Goal: Task Accomplishment & Management: Use online tool/utility

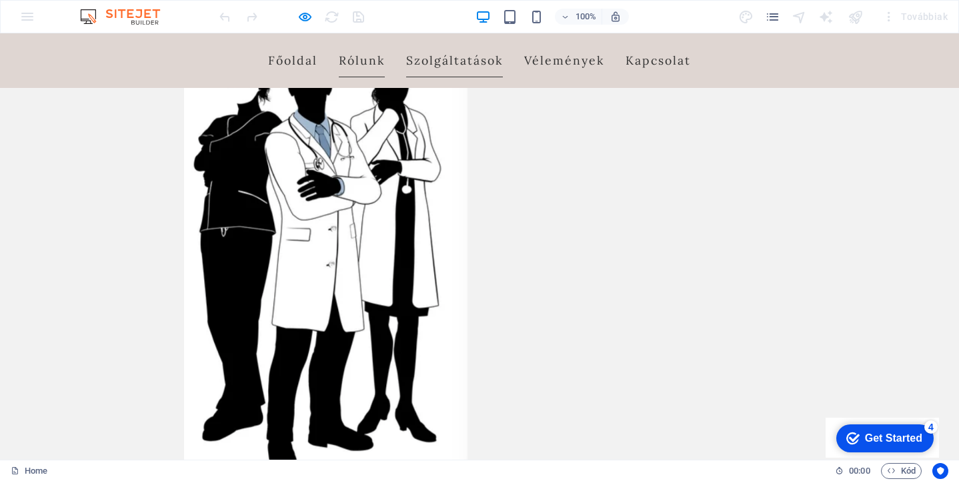
scroll to position [640, 0]
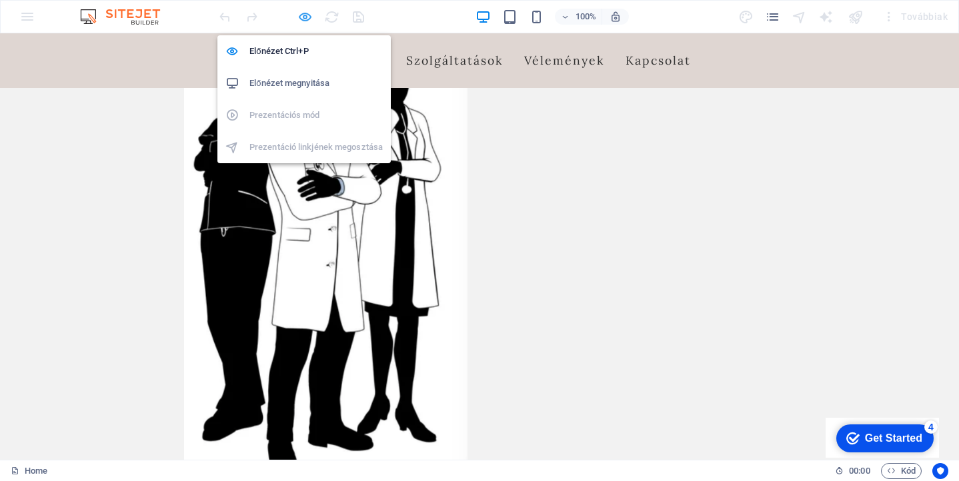
click at [0, 0] on icon "button" at bounding box center [0, 0] width 0 height 0
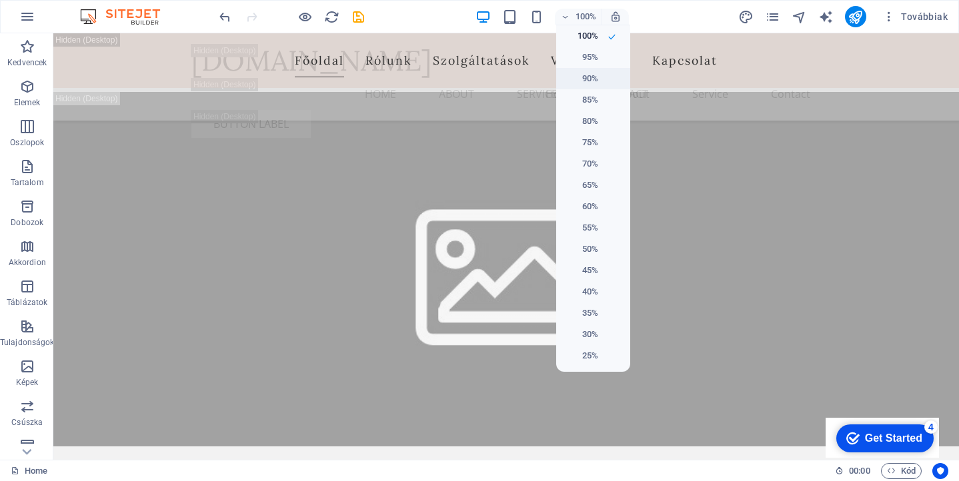
click at [593, 84] on h6 "90%" at bounding box center [581, 79] width 34 height 16
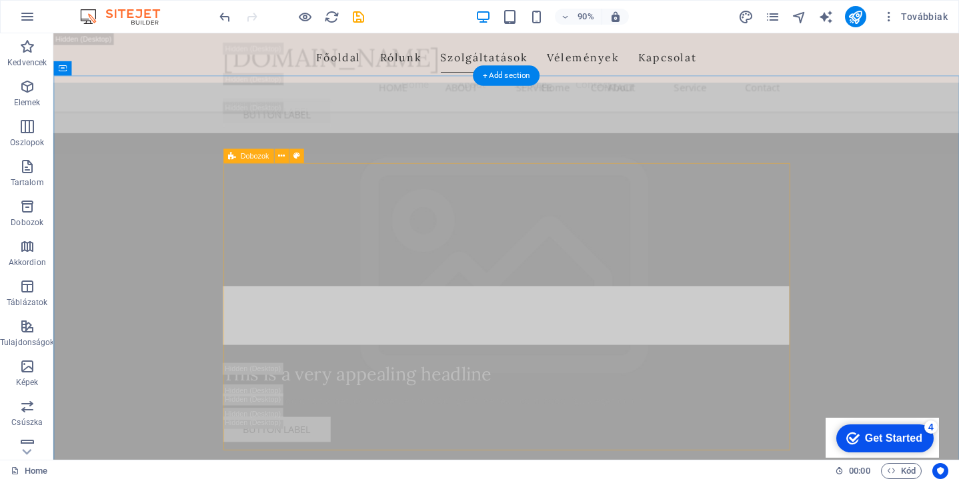
scroll to position [4132, 0]
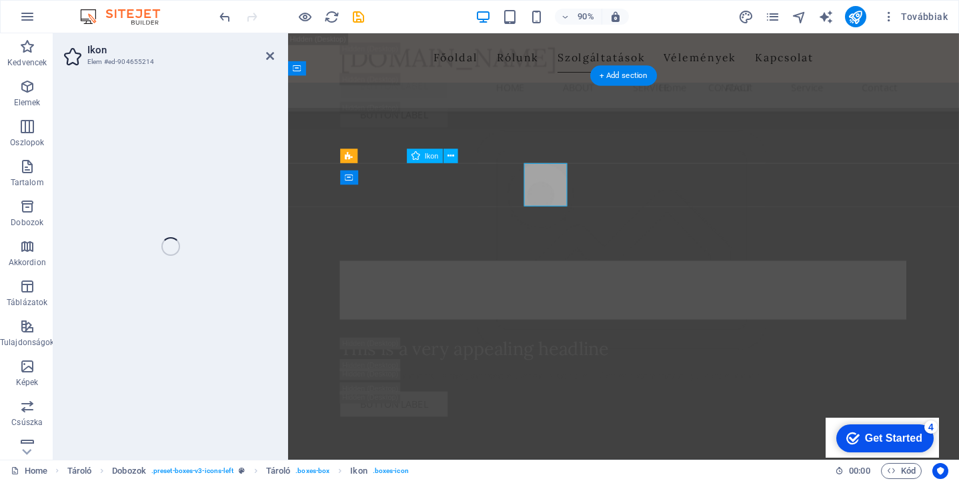
select select "xMidYMid"
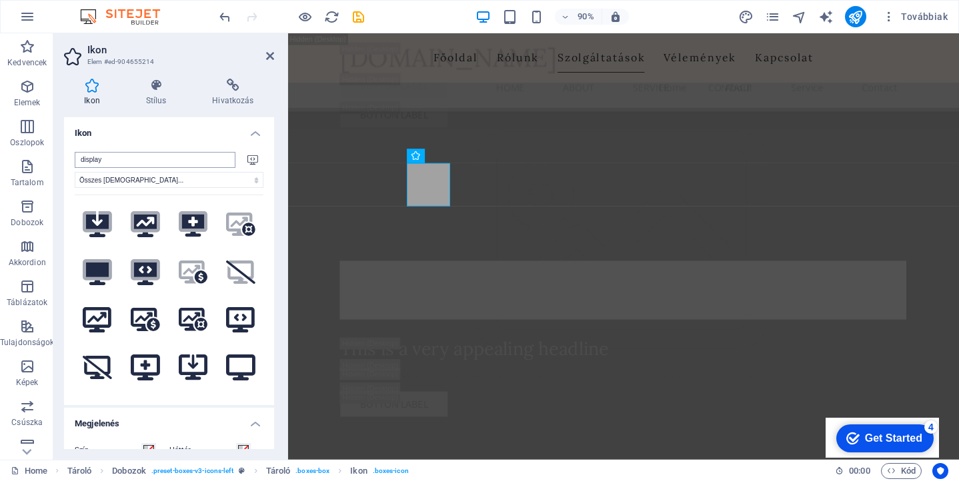
scroll to position [0, 0]
click at [113, 159] on input "display" at bounding box center [155, 160] width 161 height 16
drag, startPoint x: 113, startPoint y: 159, endPoint x: 73, endPoint y: 157, distance: 40.1
click at [73, 157] on div "display Összes ikonkészlet... IcoFont Ionicons FontAwesome Brands FontAwesome D…" at bounding box center [169, 273] width 210 height 264
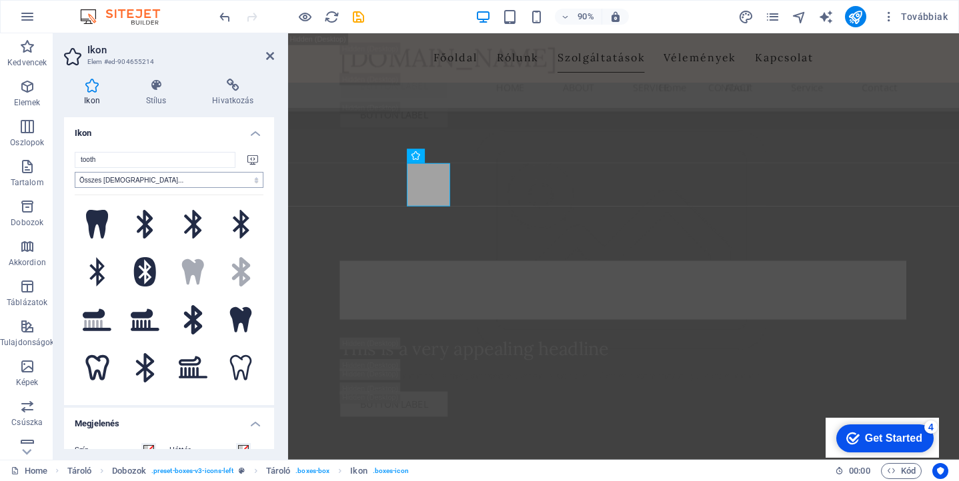
type input "tooth"
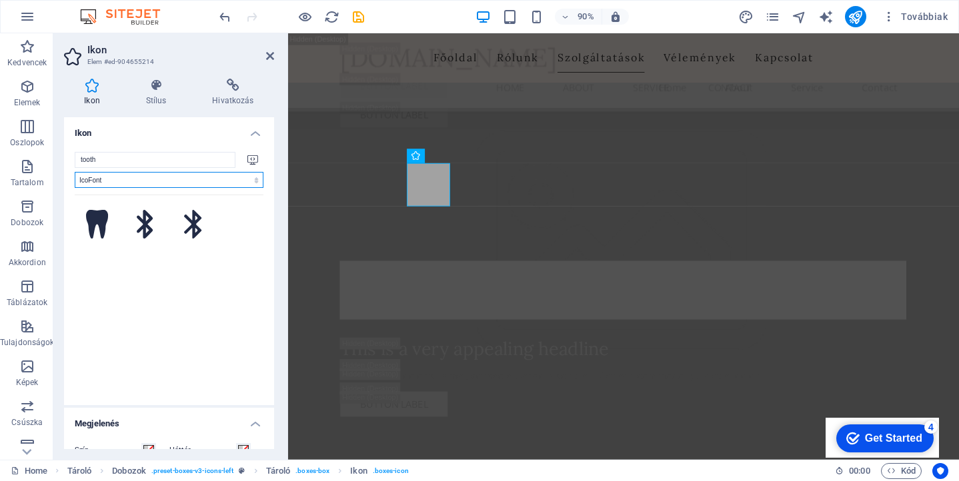
select select "ionicons"
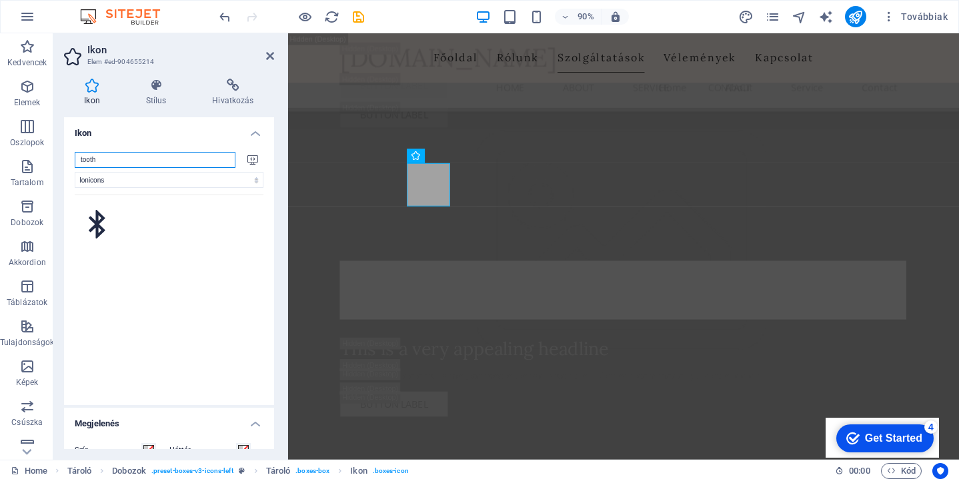
drag, startPoint x: 113, startPoint y: 159, endPoint x: 68, endPoint y: 157, distance: 44.7
click at [68, 157] on div "tooth Összes ikonkészlet... IcoFont Ionicons FontAwesome Brands FontAwesome Duo…" at bounding box center [169, 273] width 210 height 264
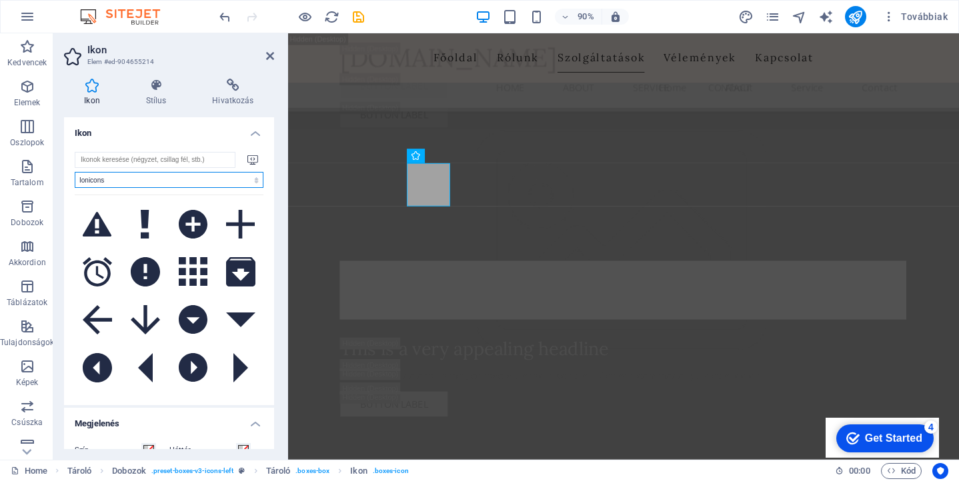
select select
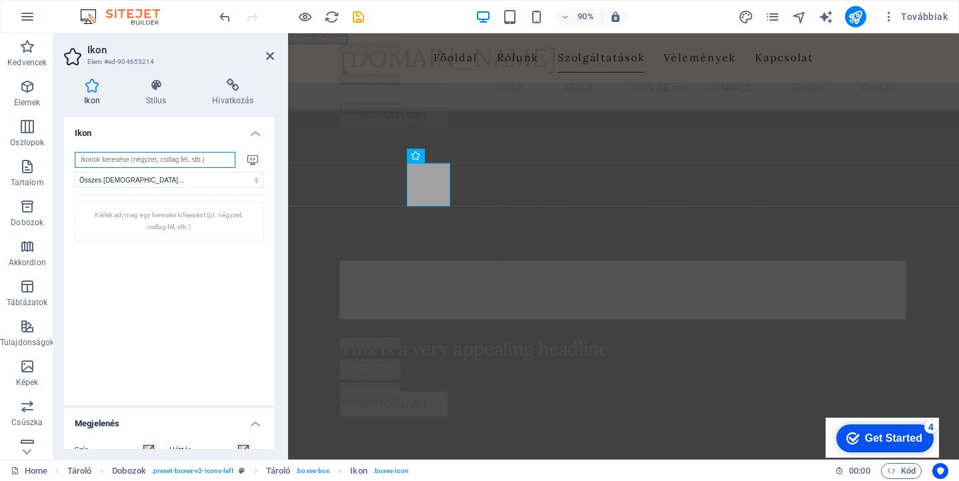
click at [103, 159] on input "search" at bounding box center [155, 160] width 161 height 16
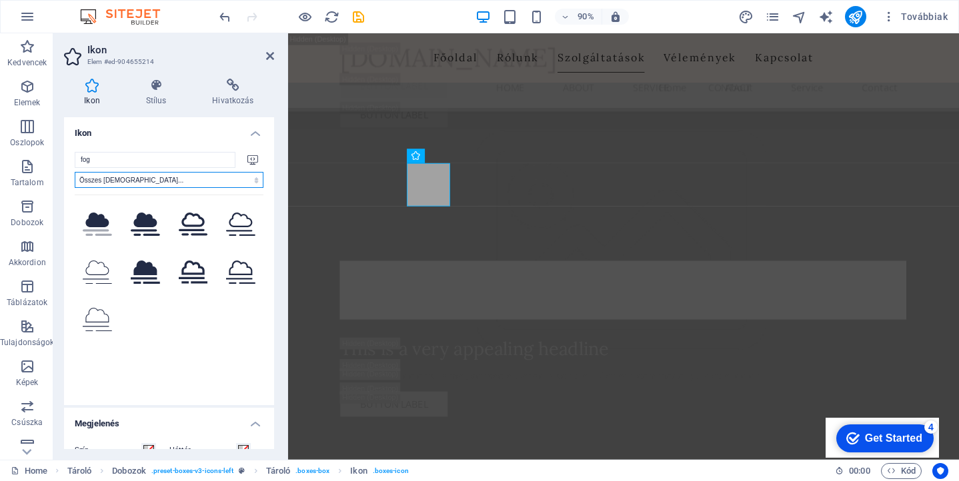
click at [135, 179] on select "Összes ikonkészlet... IcoFont Ionicons FontAwesome Brands FontAwesome Duotone F…" at bounding box center [169, 180] width 189 height 16
click at [93, 223] on button ".fa-secondary{opacity:.4}" at bounding box center [97, 224] width 45 height 45
click at [149, 230] on button at bounding box center [145, 224] width 45 height 45
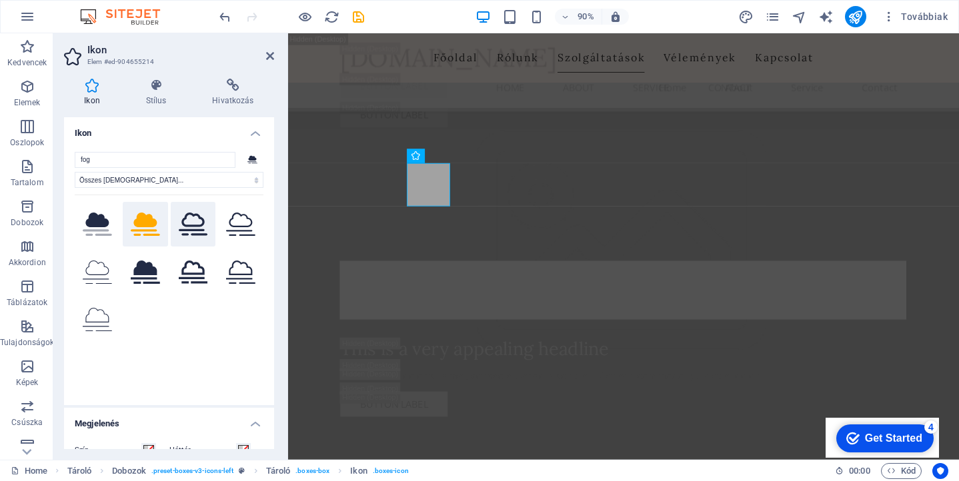
click at [193, 235] on button at bounding box center [193, 224] width 45 height 45
click at [251, 225] on button at bounding box center [240, 224] width 45 height 45
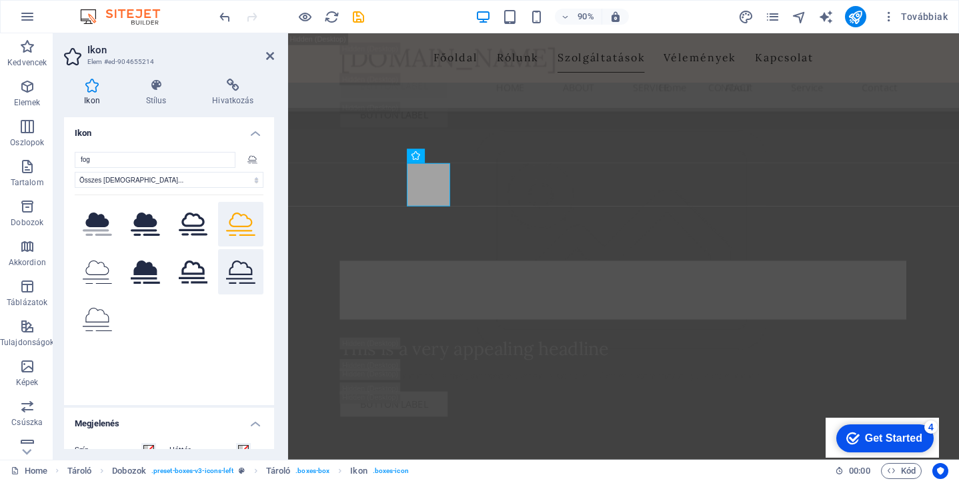
click at [245, 262] on button at bounding box center [240, 271] width 45 height 45
click at [207, 270] on button at bounding box center [193, 271] width 45 height 45
click at [154, 277] on button at bounding box center [145, 271] width 45 height 45
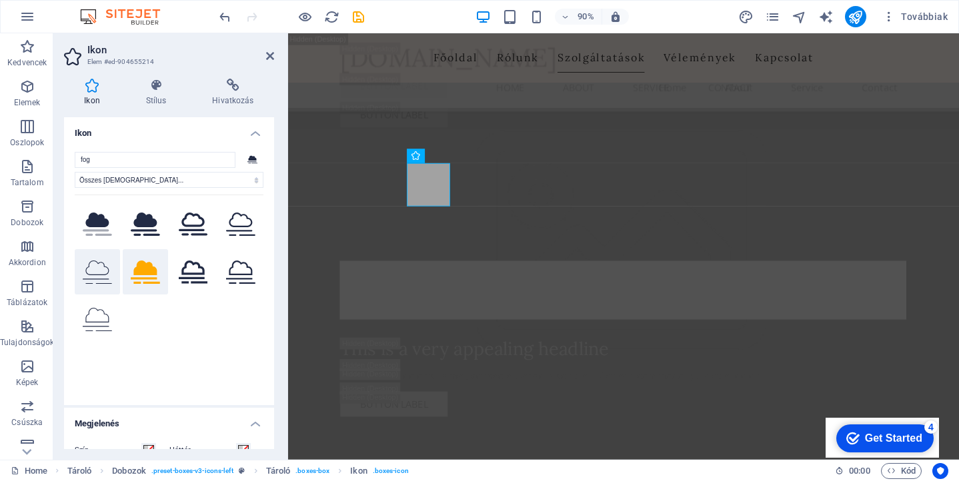
click at [99, 281] on button at bounding box center [97, 271] width 45 height 45
drag, startPoint x: 103, startPoint y: 165, endPoint x: 58, endPoint y: 156, distance: 46.2
click at [58, 156] on div "Ikon Stílus Hivatkozás Ikon fog Összes ikonkészlet... IcoFont Ionicons FontAwes…" at bounding box center [168, 264] width 231 height 392
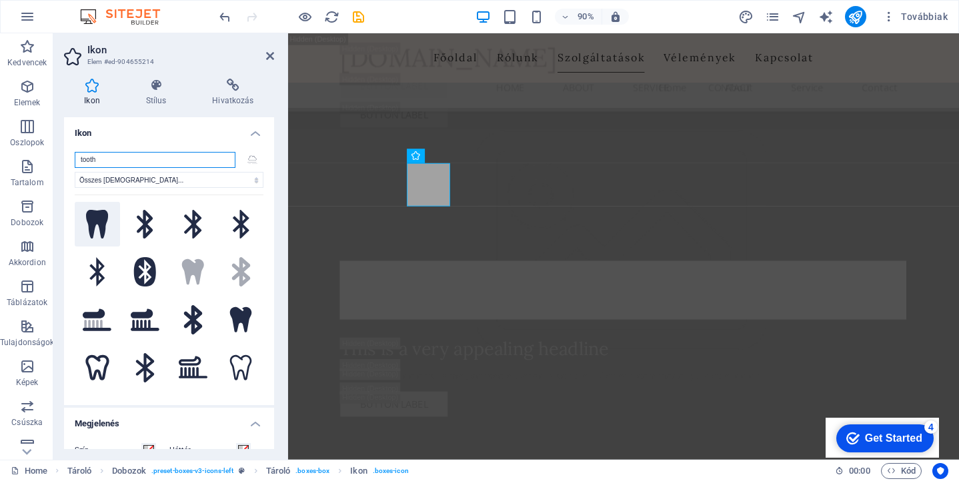
type input "tooth"
click at [99, 227] on button at bounding box center [97, 224] width 45 height 45
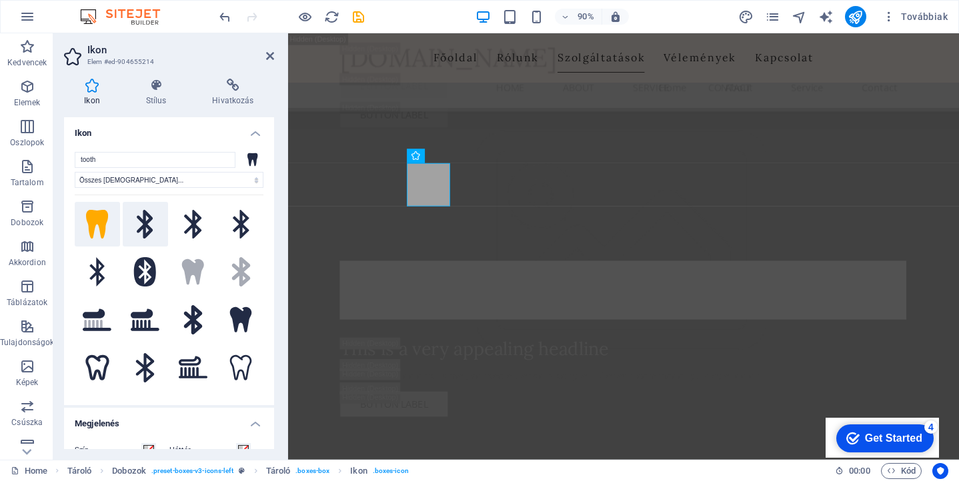
click at [134, 232] on button at bounding box center [145, 224] width 45 height 45
click at [189, 238] on button at bounding box center [193, 224] width 45 height 45
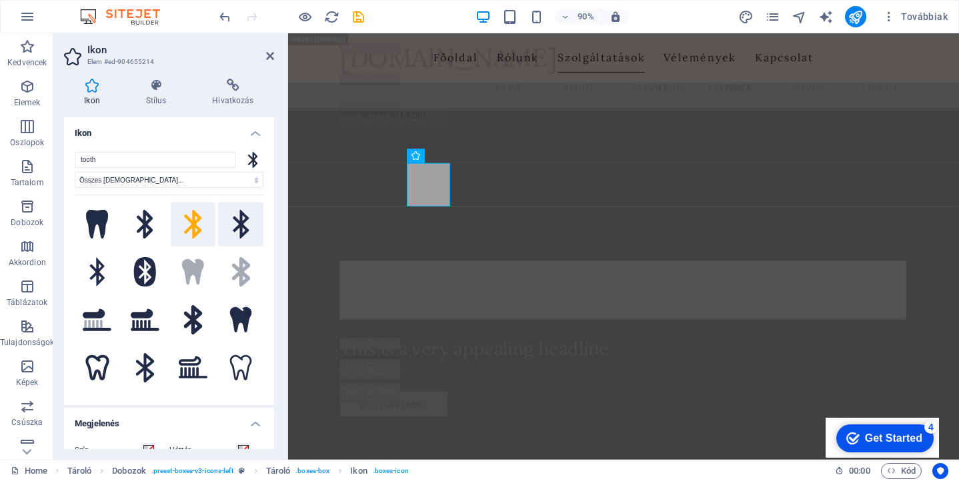
click at [232, 233] on button at bounding box center [240, 224] width 45 height 45
click at [234, 271] on button ".fa-secondary{opacity:.4}" at bounding box center [240, 271] width 45 height 45
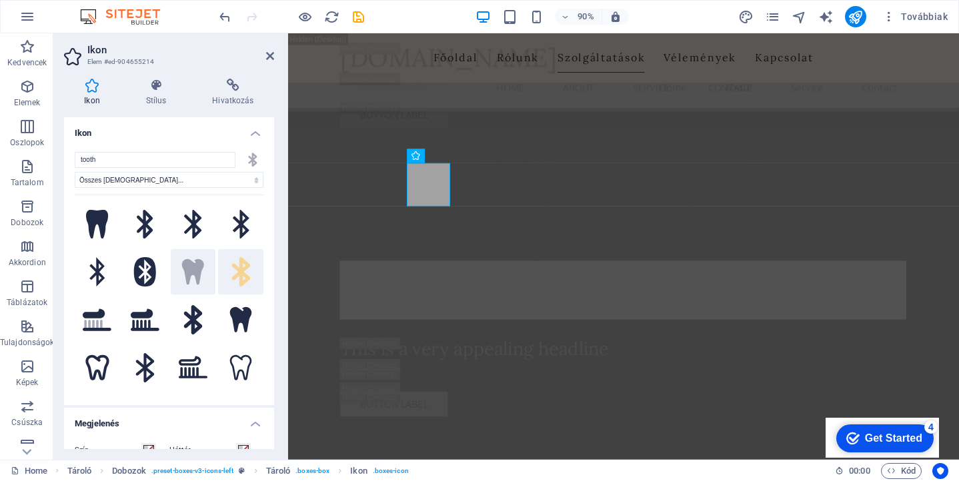
click at [193, 273] on button ".fa-secondary{opacity:.4}" at bounding box center [193, 271] width 45 height 45
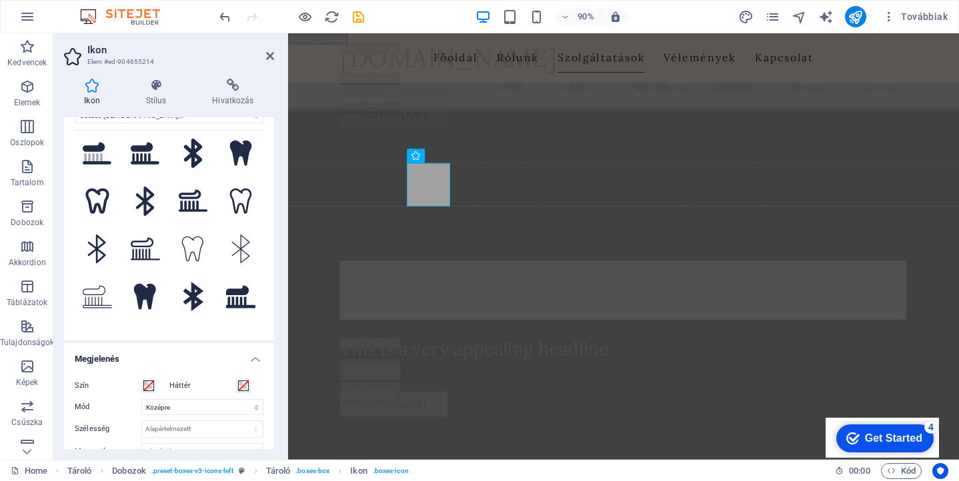
scroll to position [69, 0]
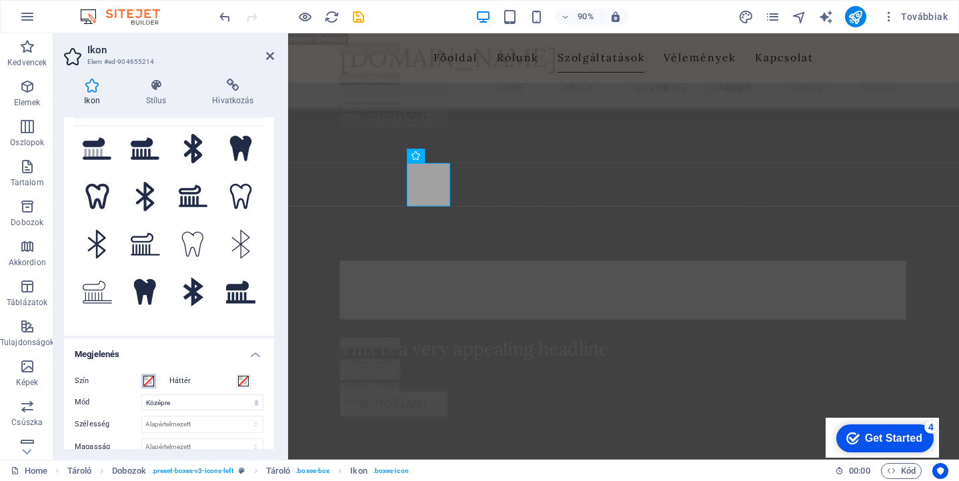
click at [147, 380] on span at bounding box center [148, 381] width 11 height 11
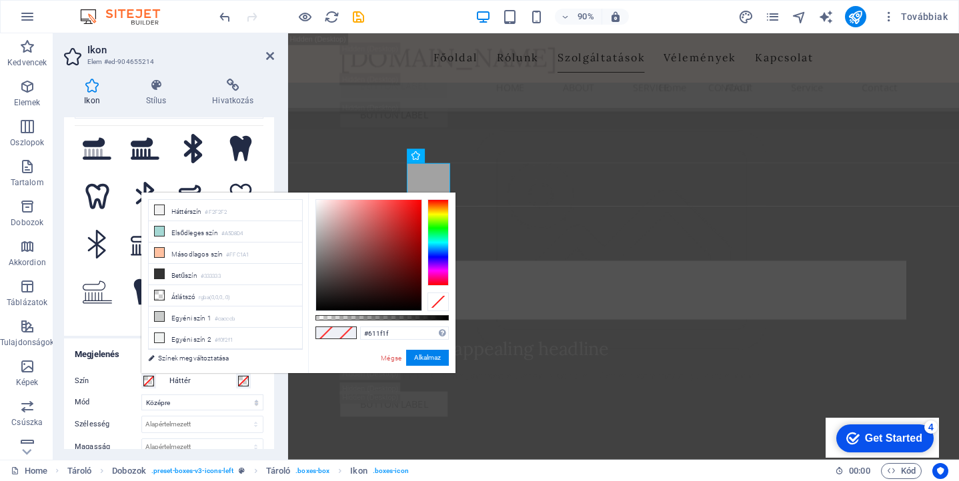
click at [387, 268] on div at bounding box center [368, 255] width 105 height 111
click at [387, 229] on div at bounding box center [368, 255] width 105 height 111
type input "#e07979"
click at [364, 213] on div at bounding box center [368, 255] width 105 height 111
click at [423, 359] on button "Alkalmaz" at bounding box center [427, 358] width 43 height 16
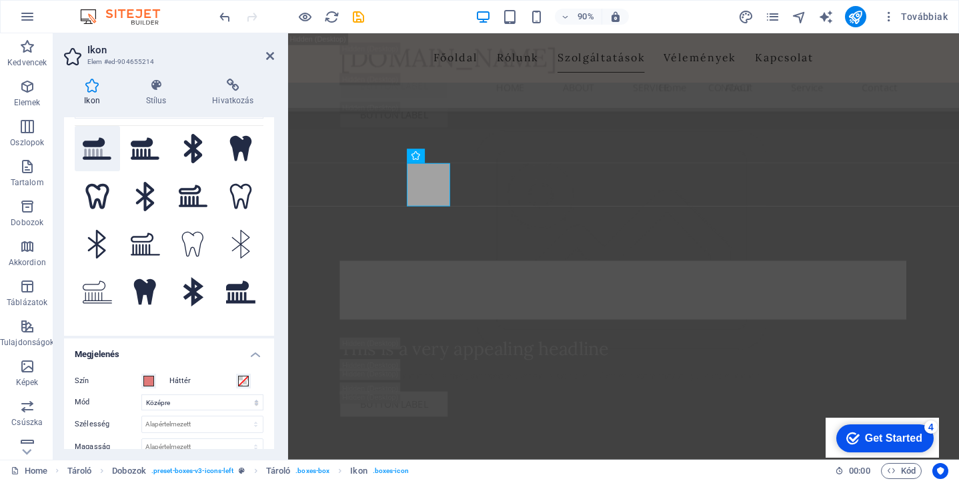
click at [105, 164] on button ".fa-secondary{opacity:.4}" at bounding box center [97, 148] width 45 height 45
click at [138, 165] on button at bounding box center [145, 148] width 45 height 45
click at [171, 381] on label "Háttér" at bounding box center [202, 381] width 67 height 16
click at [236, 381] on button "Háttér" at bounding box center [243, 381] width 15 height 15
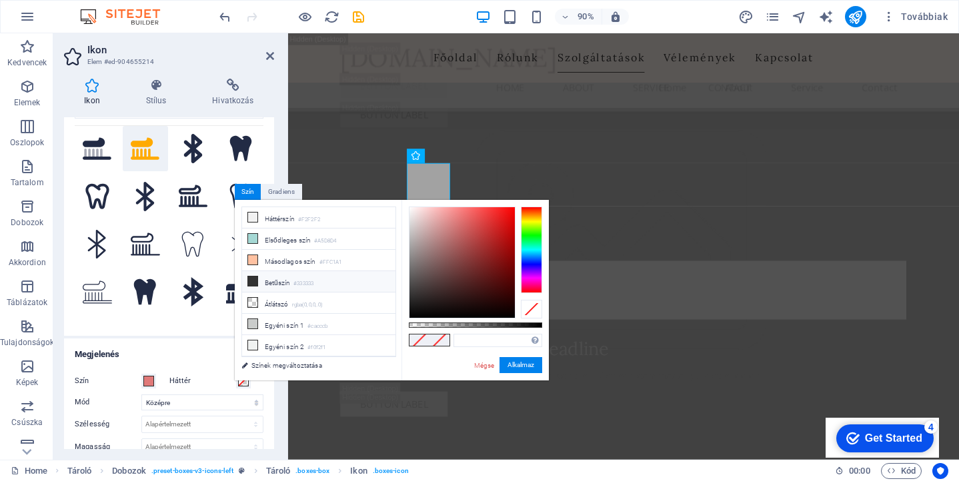
click at [253, 279] on icon at bounding box center [252, 281] width 9 height 9
click at [517, 363] on button "Alkalmaz" at bounding box center [520, 365] width 43 height 16
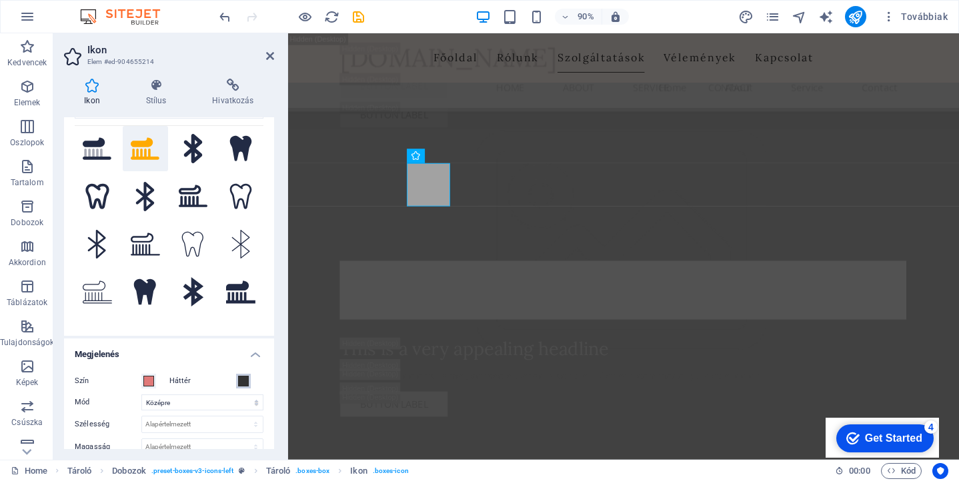
click at [242, 383] on span at bounding box center [243, 381] width 11 height 11
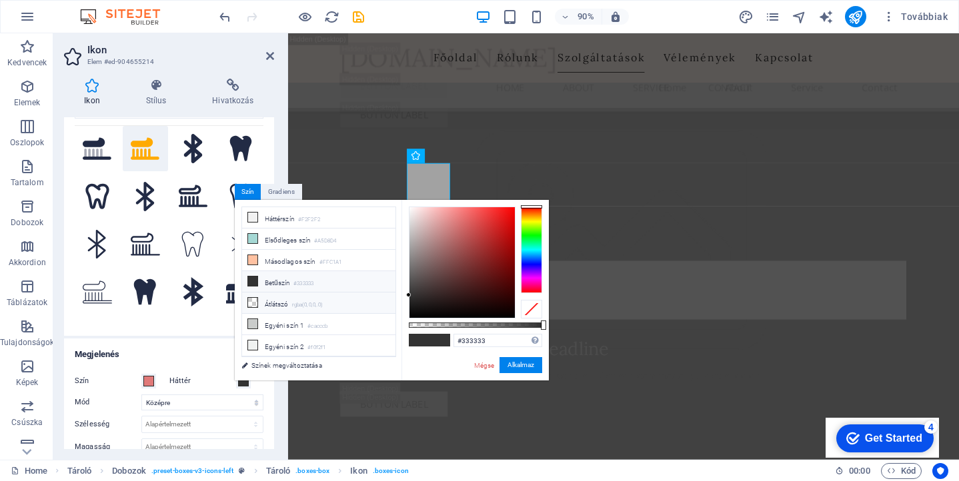
click at [272, 302] on li "Átlátszó rgba(0,0,0,.0)" at bounding box center [318, 303] width 153 height 21
type input "rgba(0, 0, 0, 0)"
click at [517, 367] on button "Alkalmaz" at bounding box center [520, 365] width 43 height 16
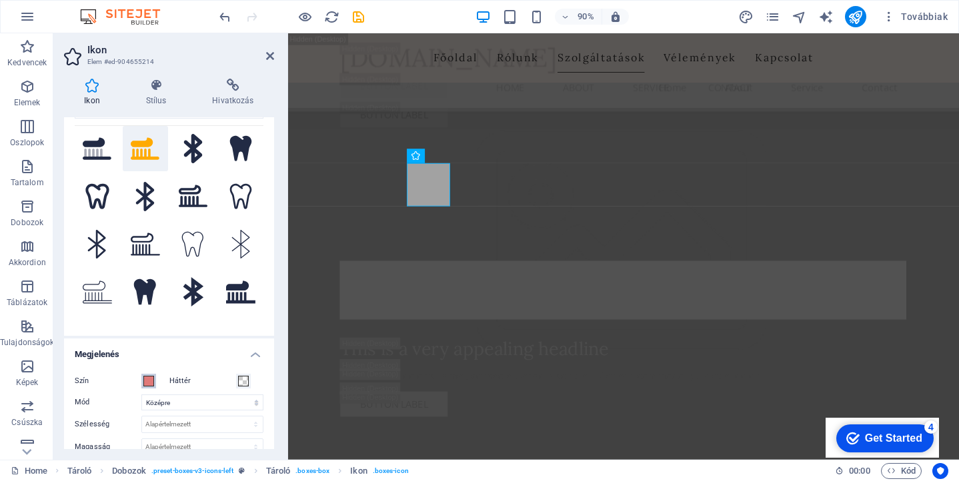
click at [151, 378] on span at bounding box center [148, 381] width 11 height 11
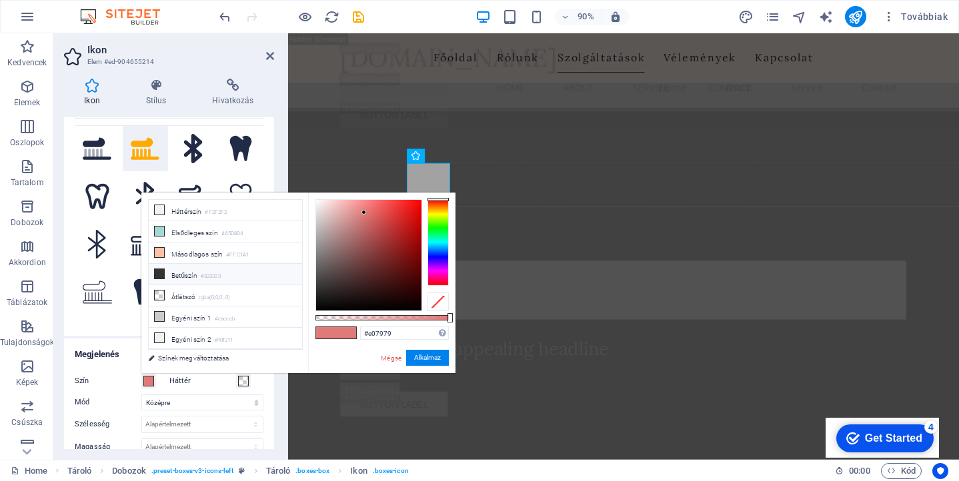
click at [153, 269] on li "Betűszín #333333" at bounding box center [225, 274] width 153 height 21
type input "#333333"
click at [426, 357] on button "Alkalmaz" at bounding box center [427, 358] width 43 height 16
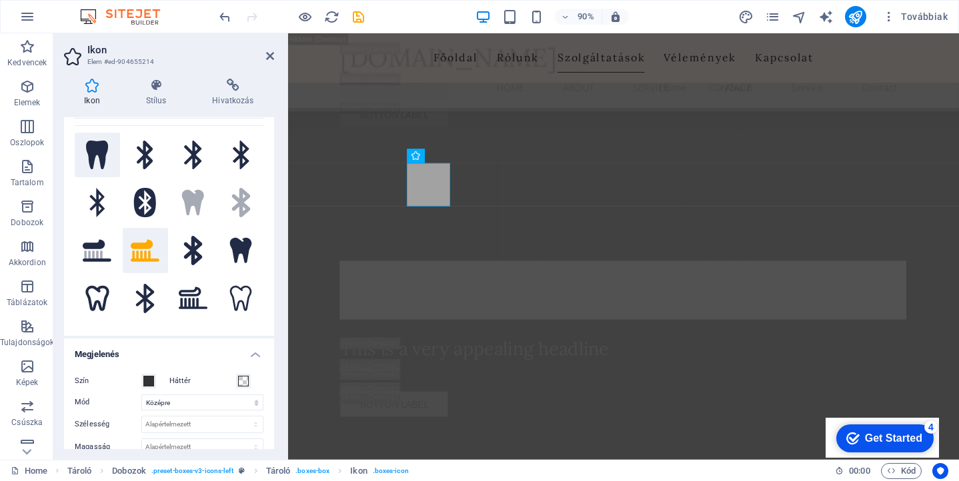
scroll to position [0, 0]
click at [187, 195] on button ".fa-secondary{opacity:.4}" at bounding box center [193, 202] width 45 height 45
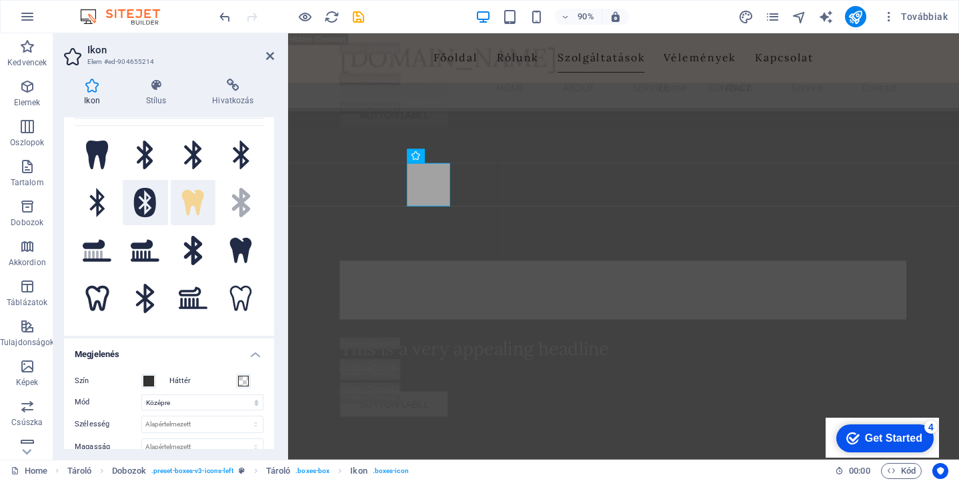
click at [158, 197] on button at bounding box center [145, 202] width 45 height 45
click at [94, 209] on button at bounding box center [97, 202] width 45 height 45
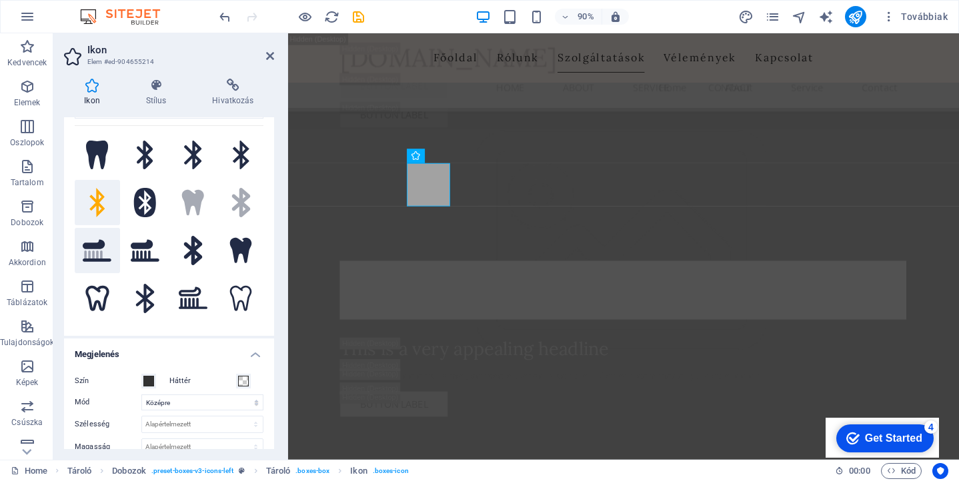
click at [94, 247] on button ".fa-secondary{opacity:.4}" at bounding box center [97, 250] width 45 height 45
click at [100, 252] on button ".fa-secondary{opacity:.4}" at bounding box center [97, 250] width 45 height 45
click at [141, 249] on button at bounding box center [145, 250] width 45 height 45
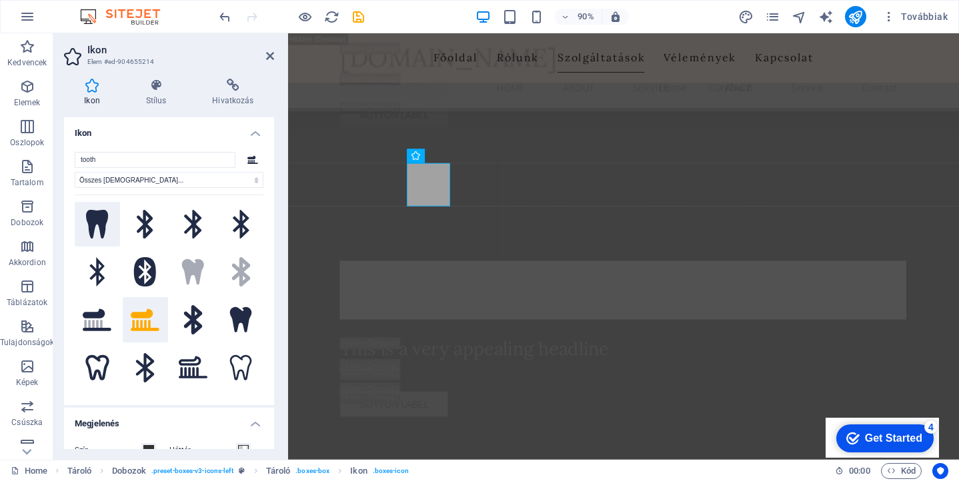
click at [89, 209] on button at bounding box center [97, 224] width 45 height 45
click at [247, 313] on button at bounding box center [240, 319] width 45 height 45
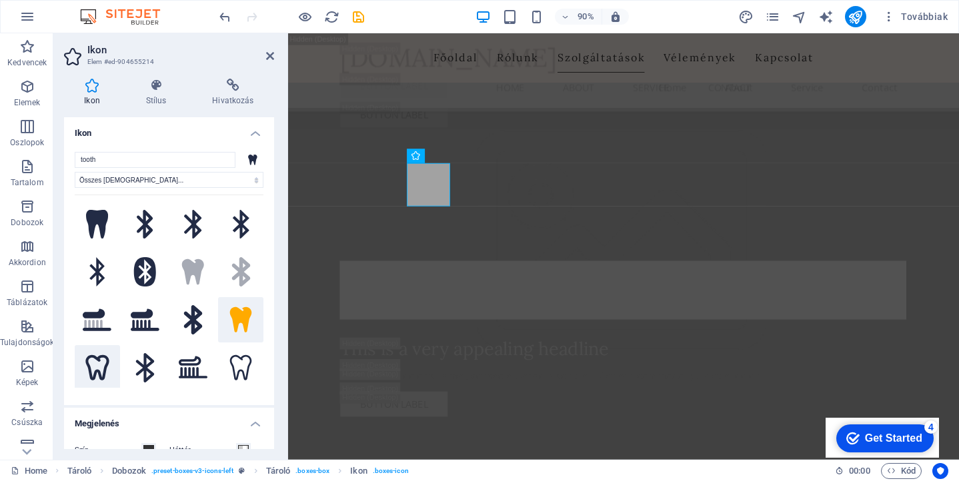
click at [93, 367] on button at bounding box center [97, 367] width 45 height 45
click at [242, 362] on button at bounding box center [240, 367] width 45 height 45
click at [97, 365] on button at bounding box center [97, 367] width 45 height 45
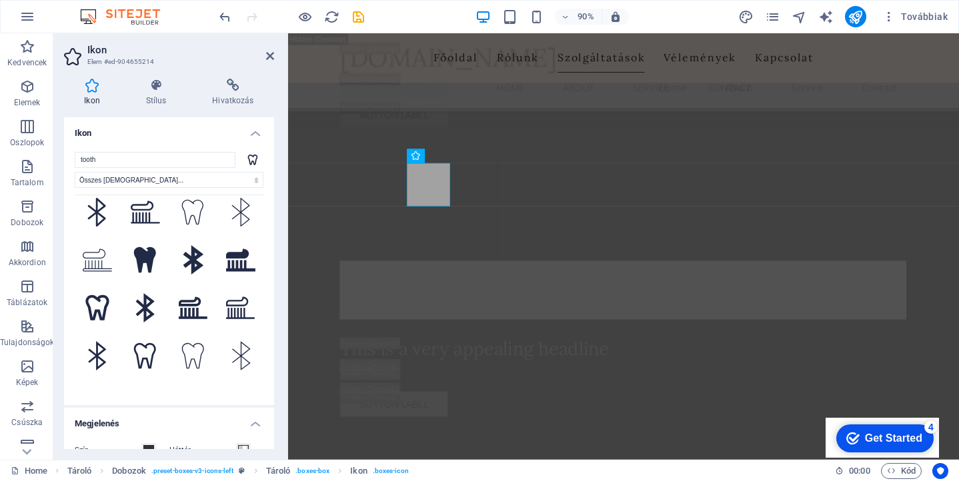
scroll to position [207, 0]
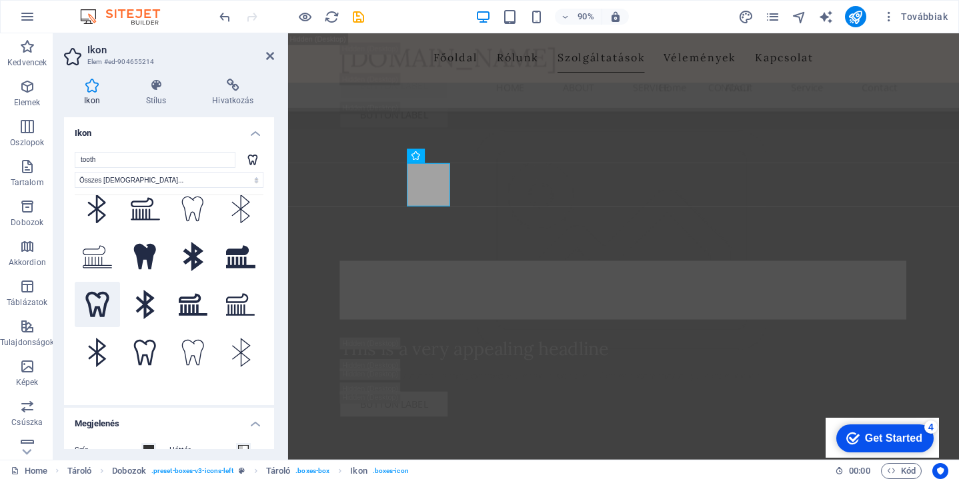
click at [89, 282] on button at bounding box center [97, 304] width 45 height 45
click at [141, 294] on button at bounding box center [145, 304] width 45 height 45
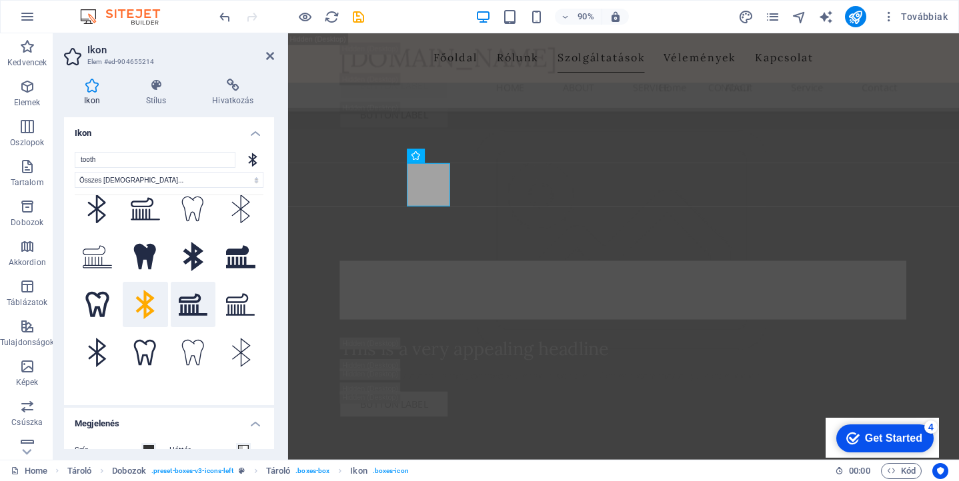
click at [178, 294] on button at bounding box center [193, 304] width 45 height 45
click at [218, 297] on button at bounding box center [240, 304] width 45 height 45
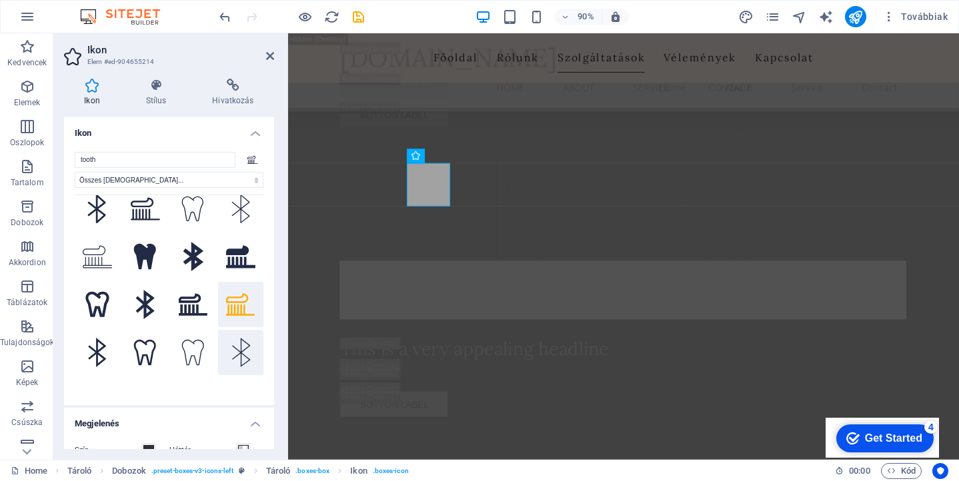
click at [223, 349] on button at bounding box center [240, 352] width 45 height 45
click at [193, 347] on button at bounding box center [193, 352] width 45 height 45
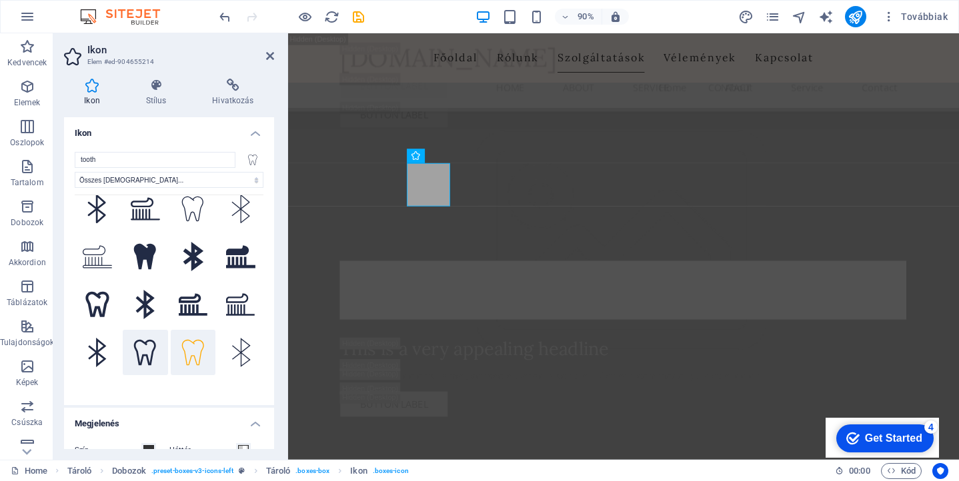
click at [142, 340] on button at bounding box center [145, 352] width 45 height 45
click at [109, 340] on button at bounding box center [97, 352] width 45 height 45
click at [102, 378] on button at bounding box center [97, 400] width 45 height 45
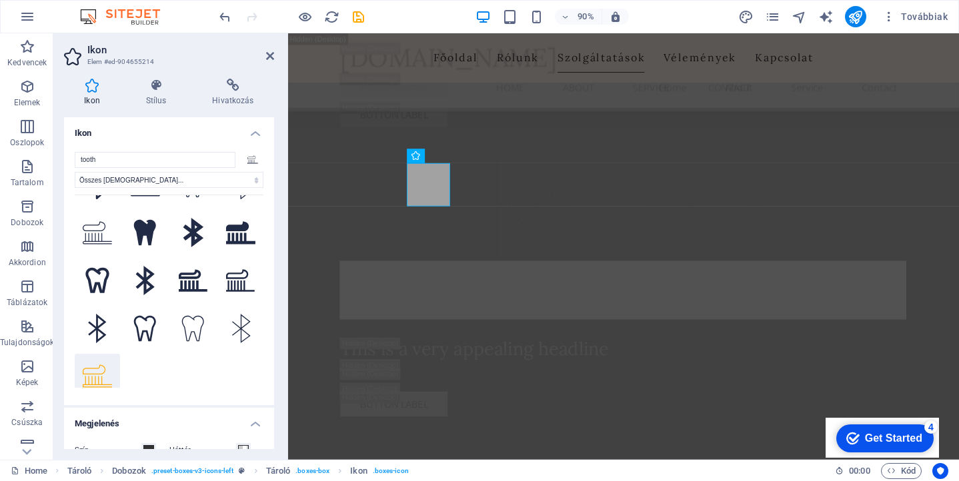
scroll to position [230, 0]
click at [147, 365] on div ".fa-secondary{opacity:.4} .fa-secondary{opacity:.4} .fa-secondary{opacity:.4} N…" at bounding box center [169, 291] width 189 height 193
click at [89, 259] on button at bounding box center [97, 281] width 45 height 45
click at [95, 219] on button at bounding box center [97, 233] width 45 height 45
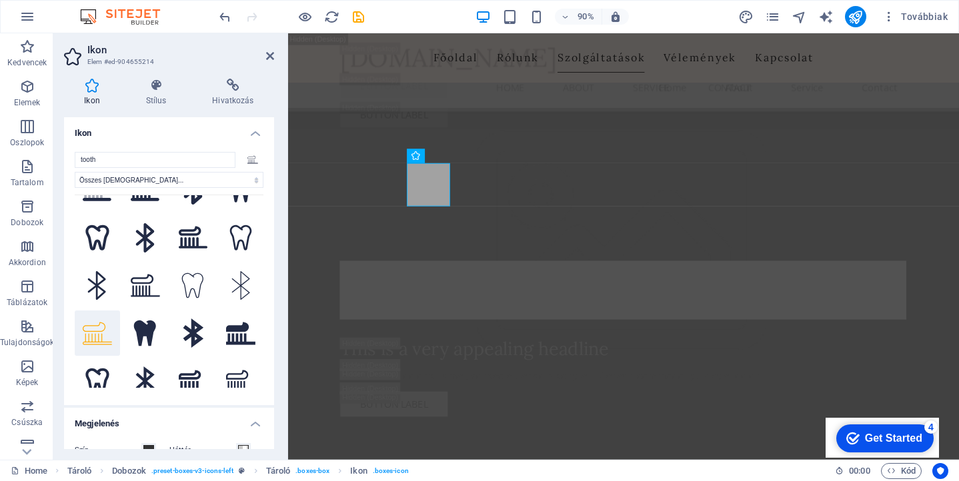
scroll to position [126, 0]
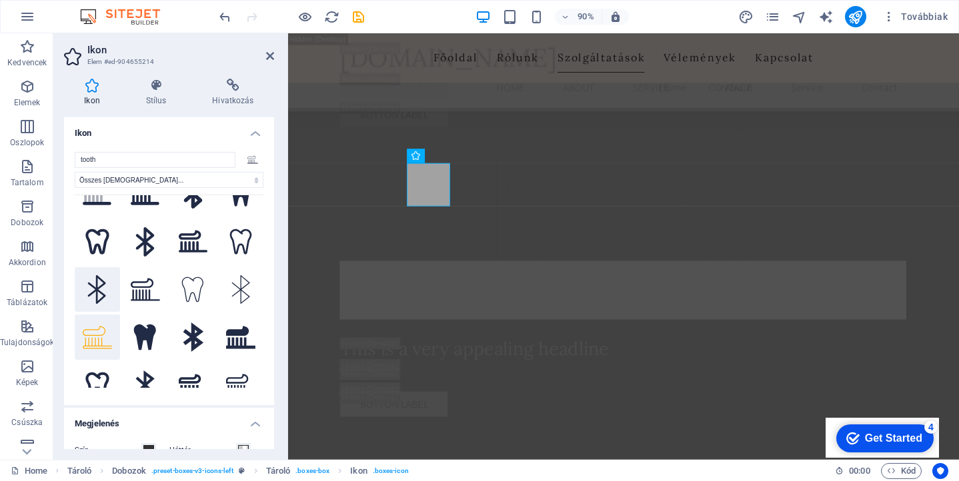
click at [101, 291] on button at bounding box center [97, 289] width 45 height 45
click at [193, 293] on button at bounding box center [193, 289] width 45 height 45
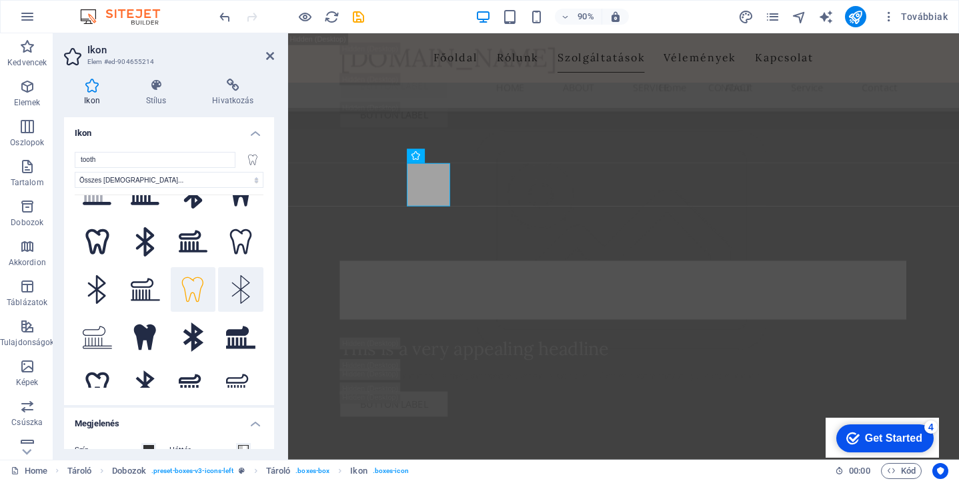
click at [233, 294] on button at bounding box center [240, 289] width 45 height 45
click at [195, 285] on button at bounding box center [193, 289] width 45 height 45
drag, startPoint x: 113, startPoint y: 162, endPoint x: 43, endPoint y: 157, distance: 69.6
click at [43, 157] on section "Kedvencek Elemek Oszlopok Tartalom Dobozok Akkordion Táblázatok Tulajdonságok K…" at bounding box center [479, 246] width 959 height 427
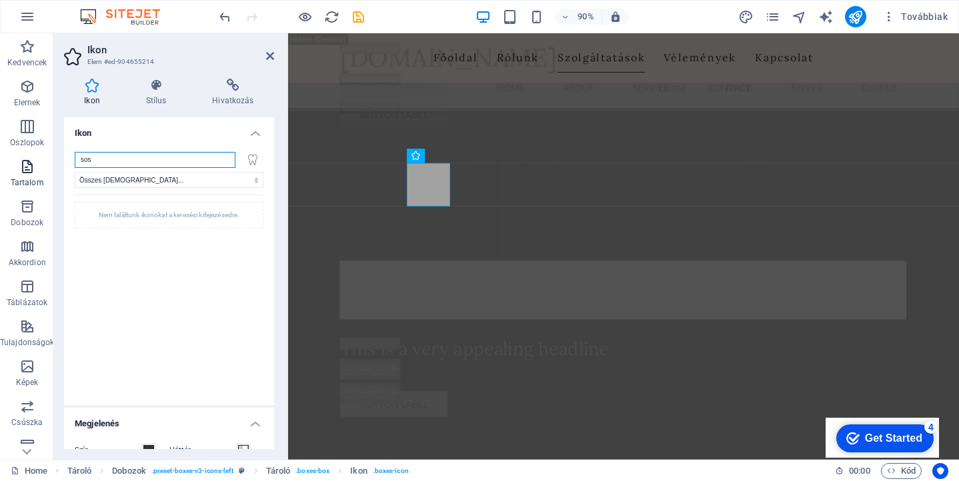
scroll to position [0, 0]
click at [106, 159] on input "sos" at bounding box center [155, 160] width 161 height 16
click at [106, 159] on input "sosű" at bounding box center [155, 160] width 161 height 16
click at [95, 157] on input "sos" at bounding box center [155, 160] width 161 height 16
drag, startPoint x: 95, startPoint y: 157, endPoint x: 58, endPoint y: 154, distance: 36.8
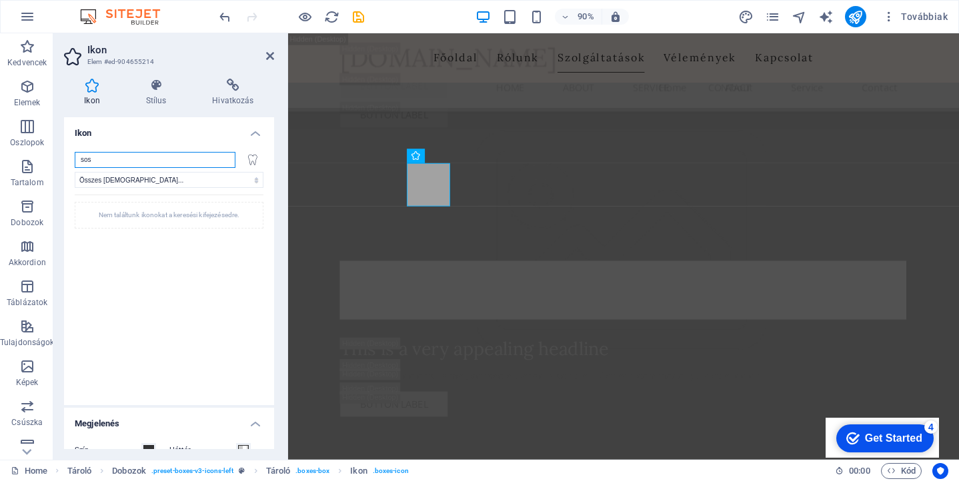
click at [58, 154] on div "Ikon Stílus Hivatkozás Ikon sos Összes ikonkészlet... IcoFont Ionicons FontAwes…" at bounding box center [168, 264] width 231 height 392
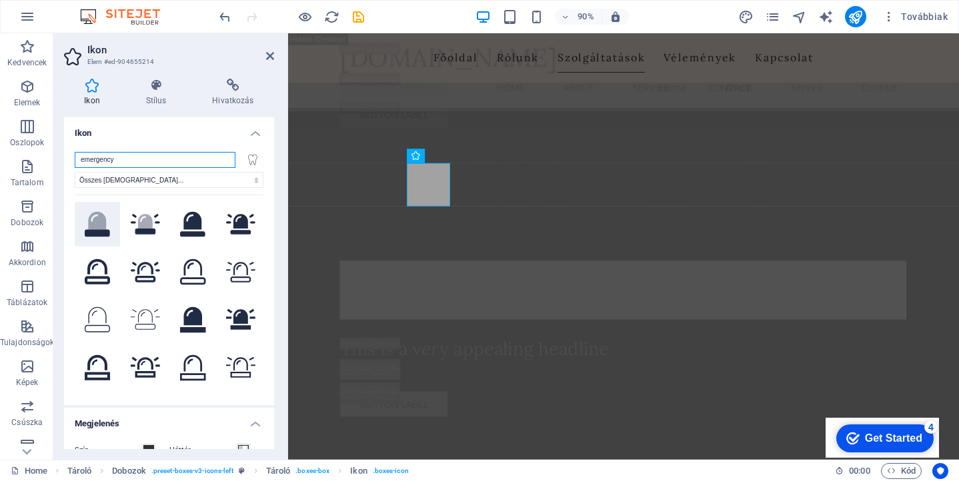
type input "emergency"
click at [103, 223] on button ".fa-secondary{opacity:.4}" at bounding box center [97, 224] width 45 height 45
click at [139, 226] on button ".fa-secondary{opacity:.4}" at bounding box center [145, 224] width 45 height 45
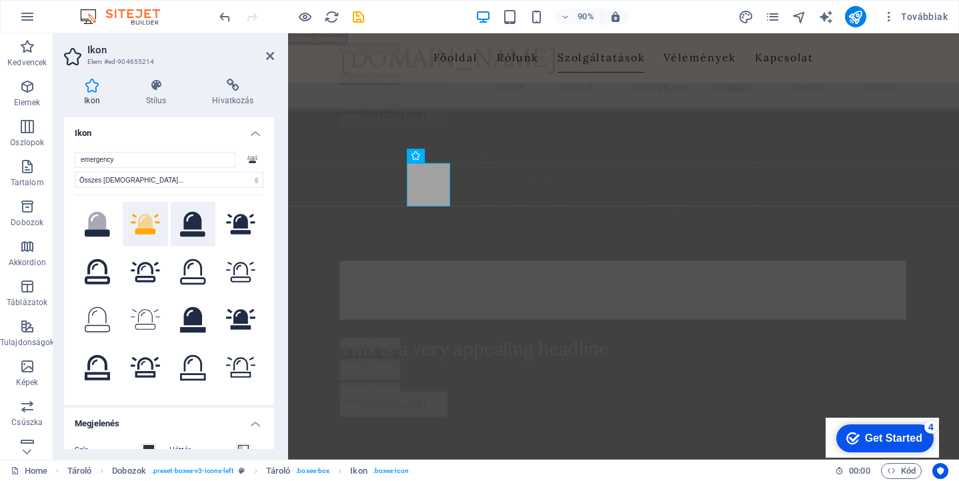
click at [187, 231] on button at bounding box center [193, 224] width 45 height 45
click at [235, 272] on button at bounding box center [240, 271] width 45 height 45
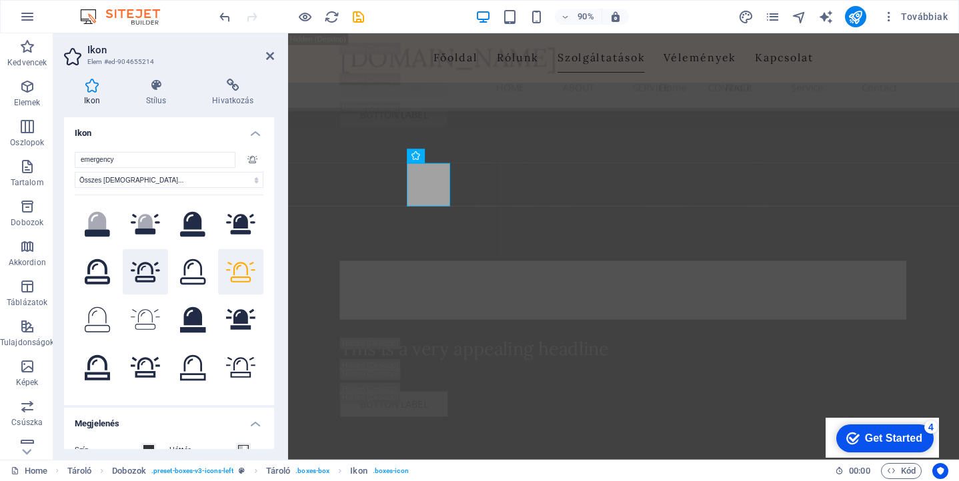
click at [151, 271] on button at bounding box center [145, 271] width 45 height 45
click at [149, 313] on button at bounding box center [145, 319] width 45 height 45
click at [149, 278] on button at bounding box center [145, 271] width 45 height 45
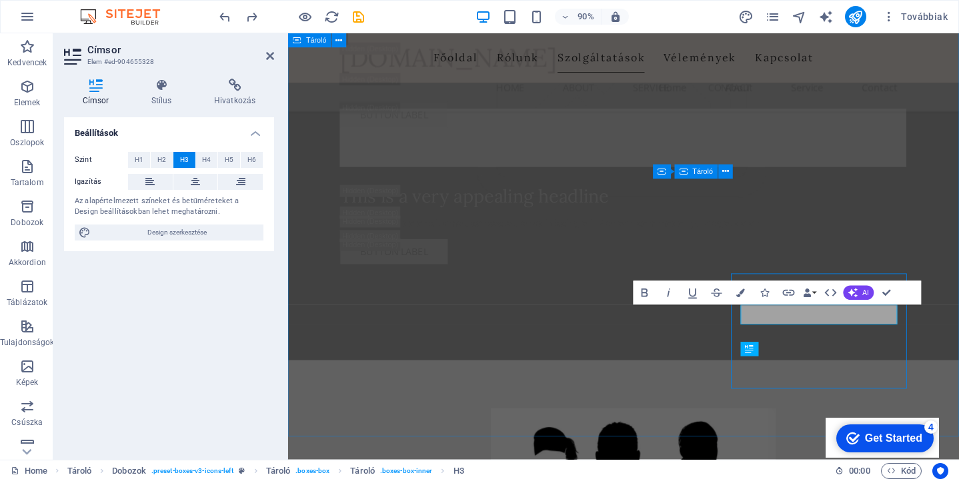
scroll to position [4138, 0]
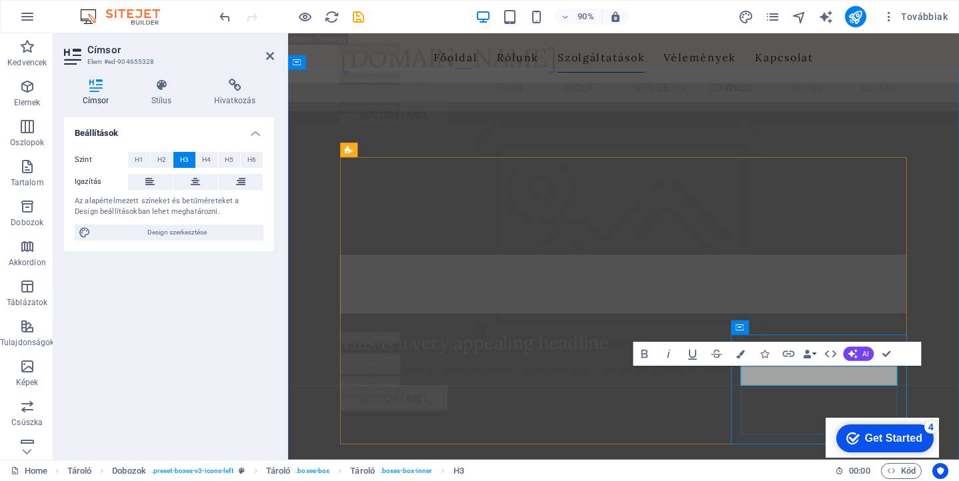
drag, startPoint x: 896, startPoint y: 416, endPoint x: 854, endPoint y: 412, distance: 42.2
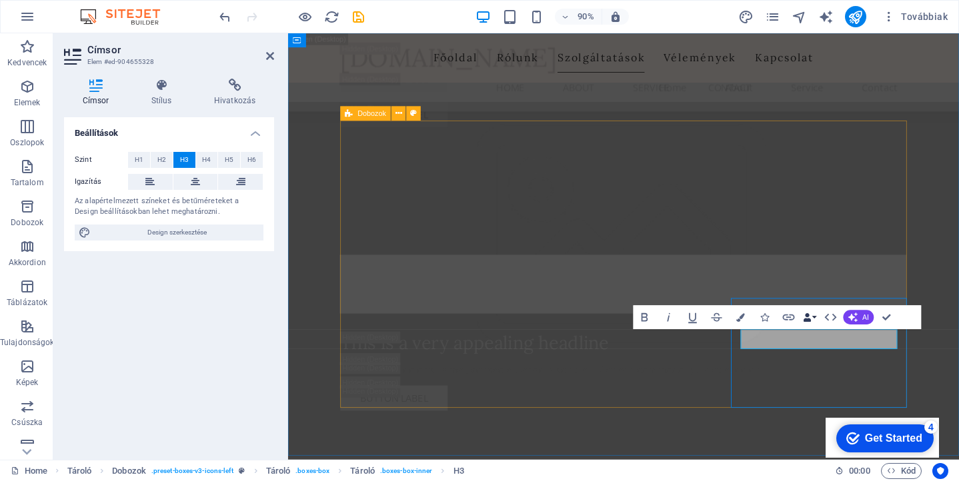
scroll to position [4179, 0]
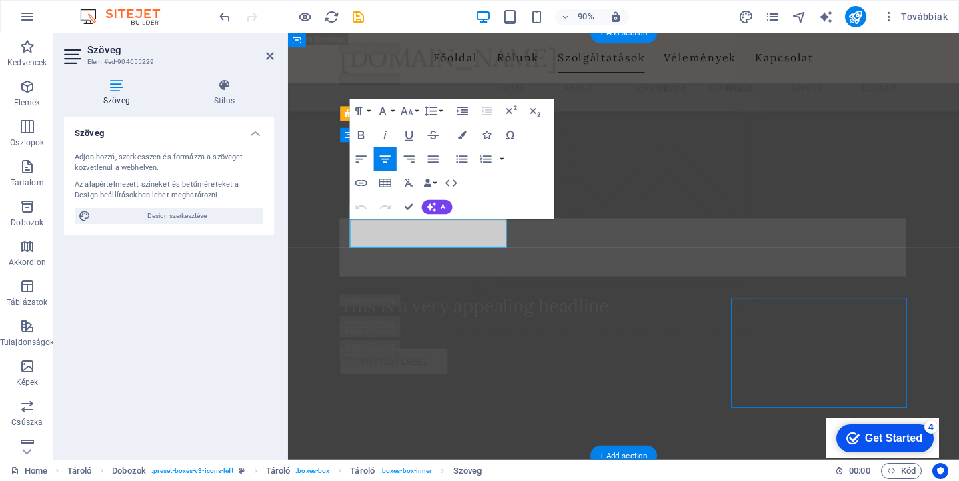
drag, startPoint x: 361, startPoint y: 247, endPoint x: 527, endPoint y: 266, distance: 166.5
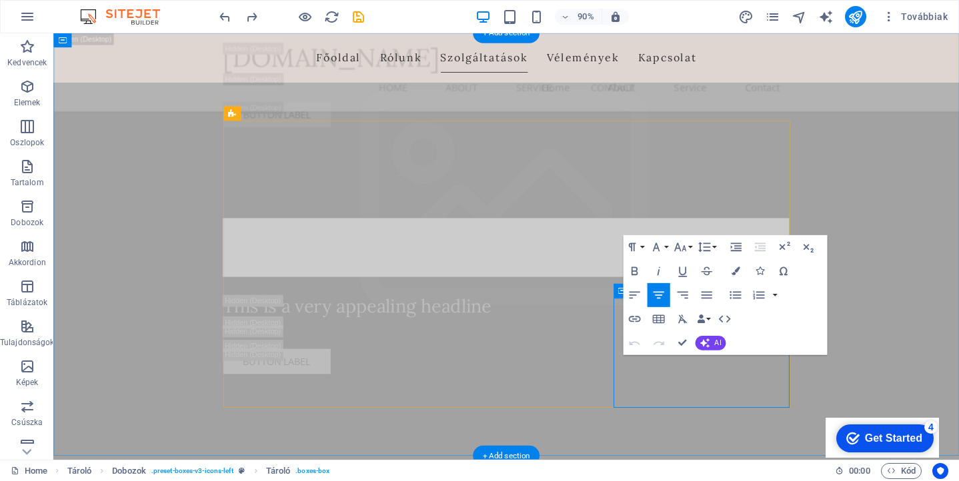
drag, startPoint x: 714, startPoint y: 392, endPoint x: 814, endPoint y: 441, distance: 111.5
copy p "Prompt care for dental emergencies when you need us most."
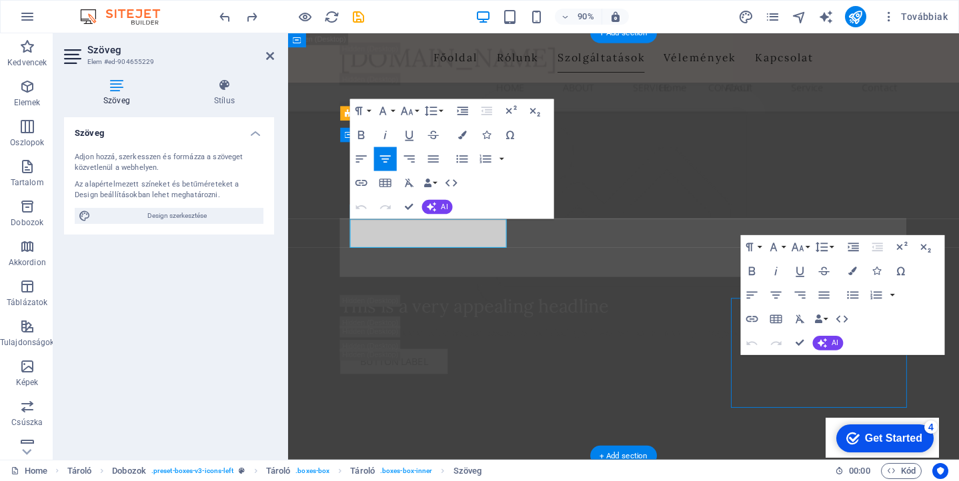
drag, startPoint x: 363, startPoint y: 247, endPoint x: 529, endPoint y: 267, distance: 166.6
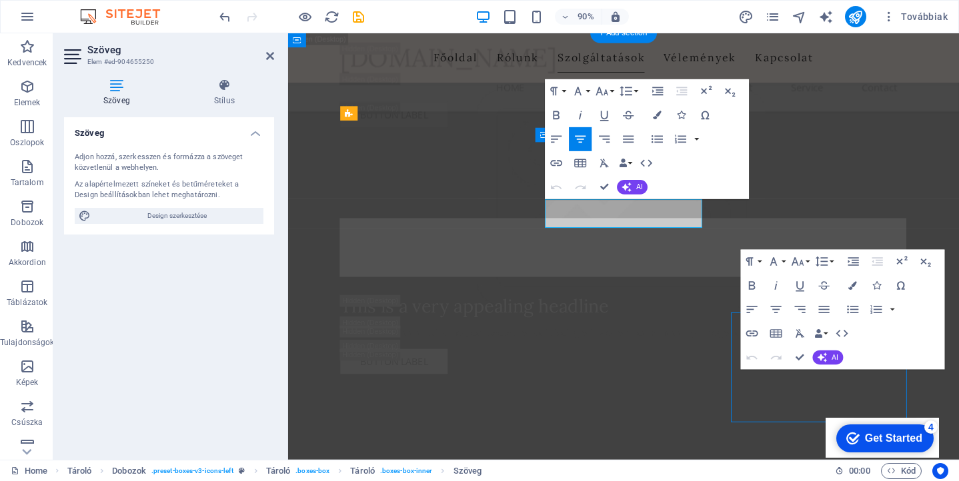
drag, startPoint x: 577, startPoint y: 226, endPoint x: 736, endPoint y: 243, distance: 160.2
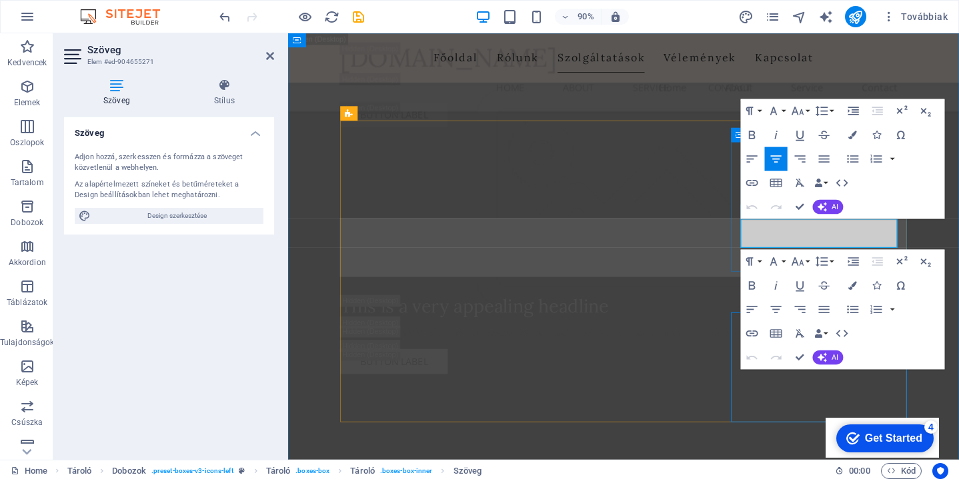
copy p "Gentle dental care for children, making their visits fun."
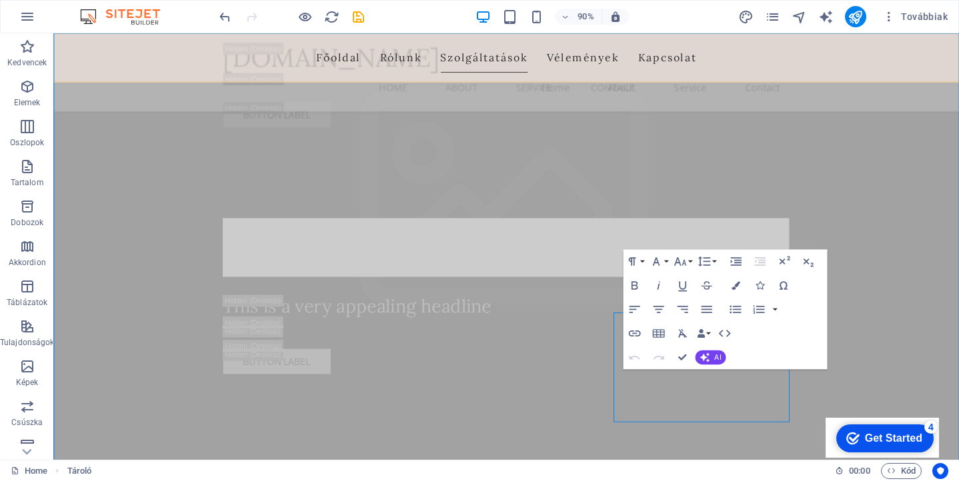
click at [958, 72] on div "saldent.hu Menu Home About Service Contact Button label" at bounding box center [556, 90] width 1006 height 115
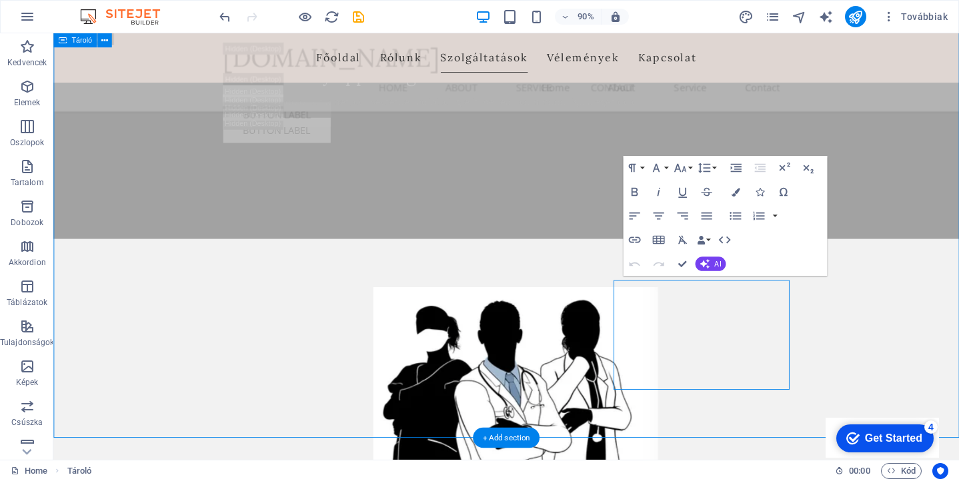
scroll to position [4215, 0]
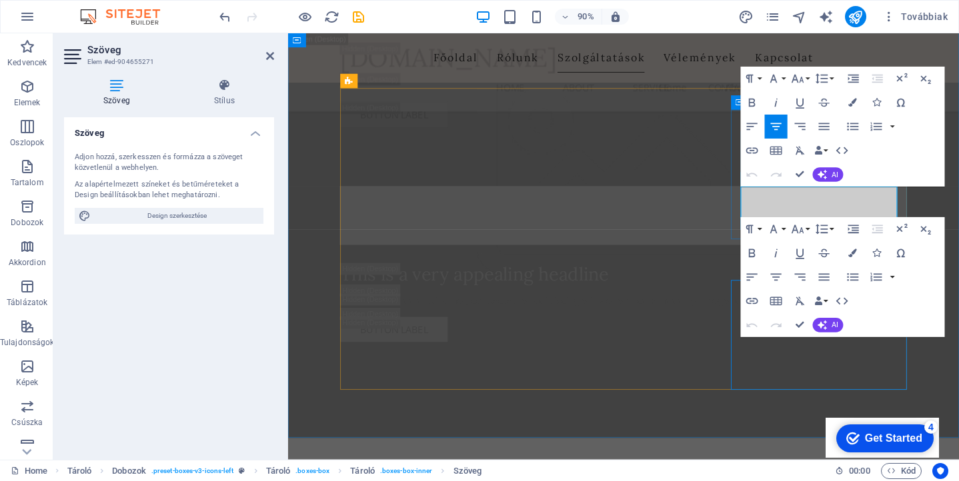
drag, startPoint x: 810, startPoint y: 209, endPoint x: 915, endPoint y: 246, distance: 111.6
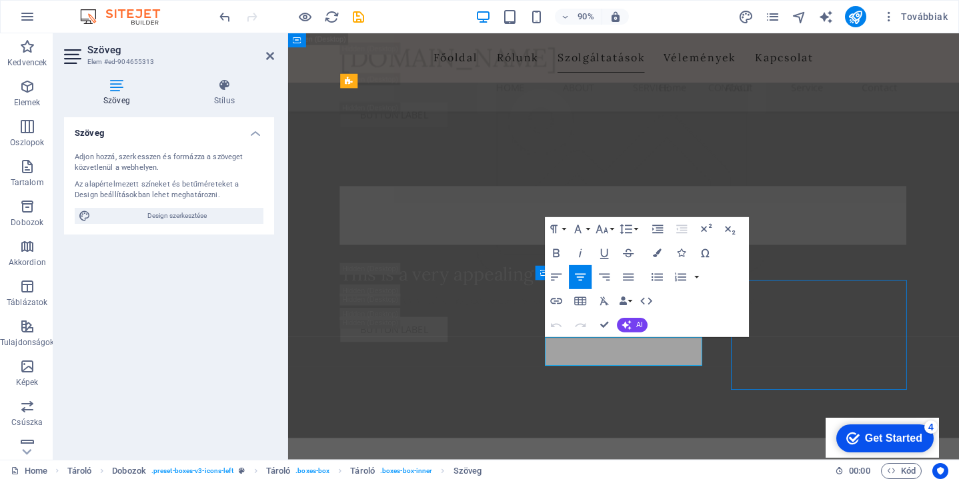
drag, startPoint x: 592, startPoint y: 384, endPoint x: 735, endPoint y: 399, distance: 143.5
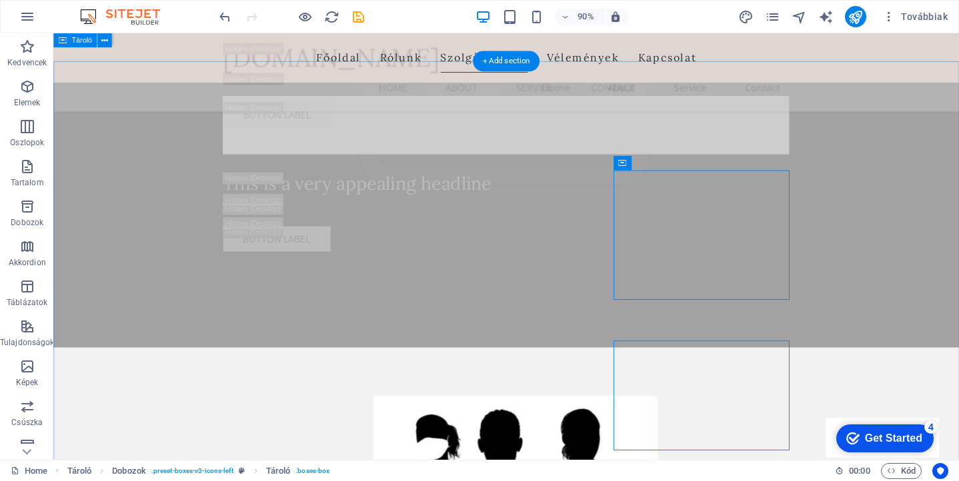
scroll to position [4080, 0]
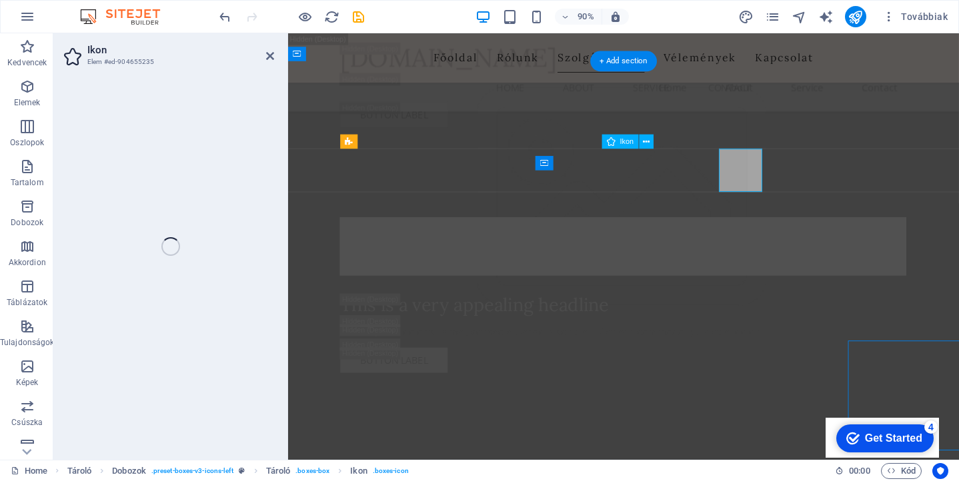
select select "xMidYMid"
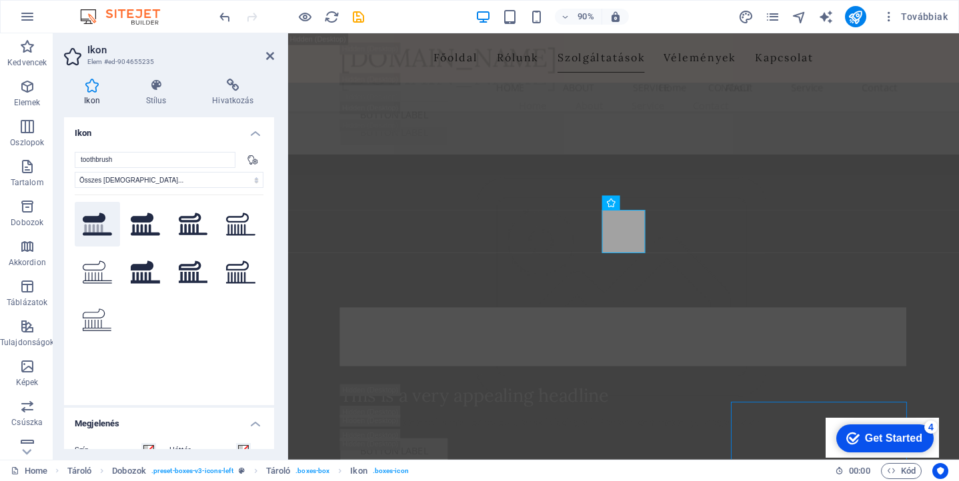
click at [89, 235] on button ".fa-secondary{opacity:.4}" at bounding box center [97, 224] width 45 height 45
click at [129, 156] on input "toothbrush" at bounding box center [155, 160] width 161 height 16
drag, startPoint x: 130, startPoint y: 162, endPoint x: 32, endPoint y: 155, distance: 98.3
click at [32, 155] on section "Kedvencek Elemek Oszlopok Tartalom Dobozok Akkordion Táblázatok Tulajdonságok K…" at bounding box center [479, 246] width 959 height 427
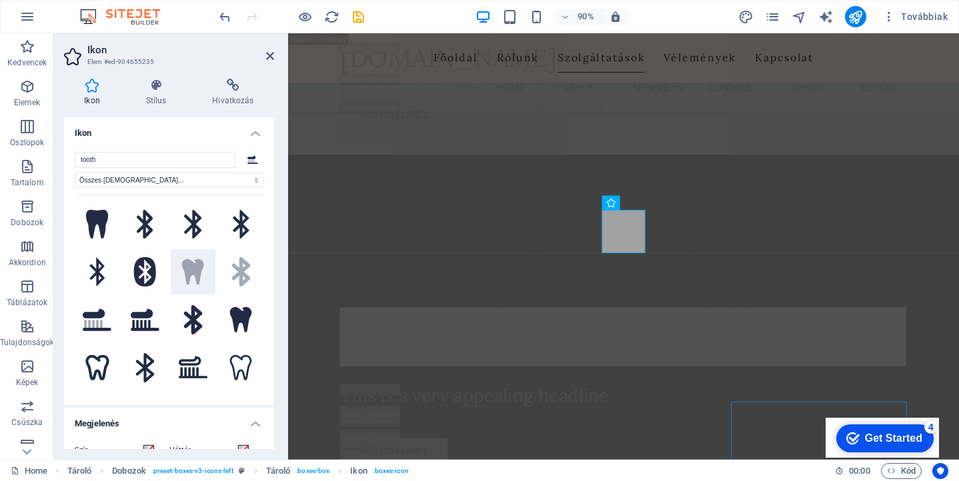
click at [179, 268] on button ".fa-secondary{opacity:.4}" at bounding box center [193, 271] width 45 height 45
click at [122, 161] on input "tooth" at bounding box center [155, 160] width 161 height 16
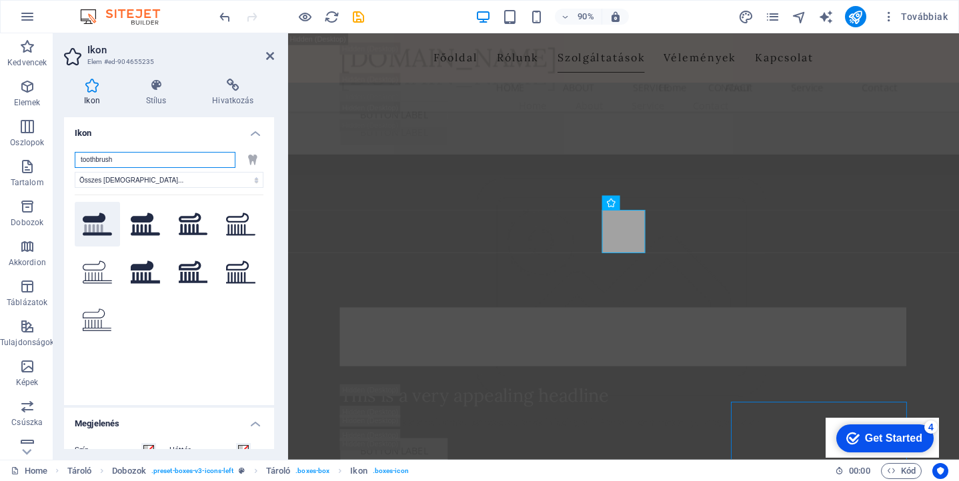
type input "toothbrush"
click at [93, 219] on button ".fa-secondary{opacity:.4}" at bounding box center [97, 224] width 45 height 45
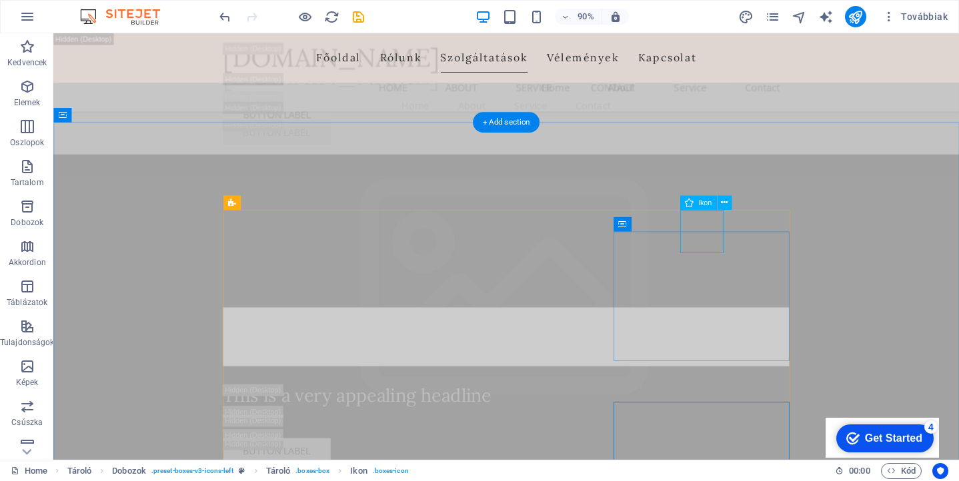
select select "xMidYMid"
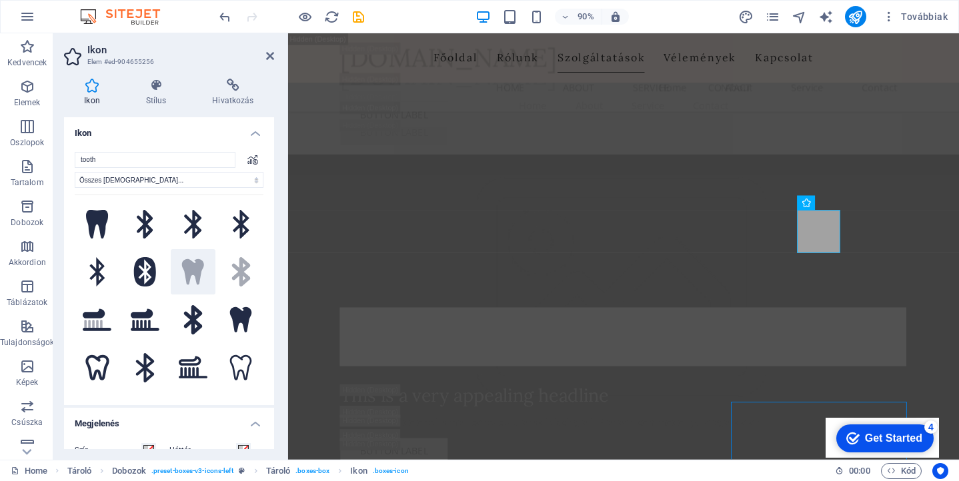
type input "tooth"
click at [189, 279] on button ".fa-secondary{opacity:.4}" at bounding box center [193, 271] width 45 height 45
click at [193, 311] on button at bounding box center [193, 319] width 45 height 45
click at [236, 311] on button at bounding box center [240, 319] width 45 height 45
click at [237, 358] on button at bounding box center [240, 367] width 45 height 45
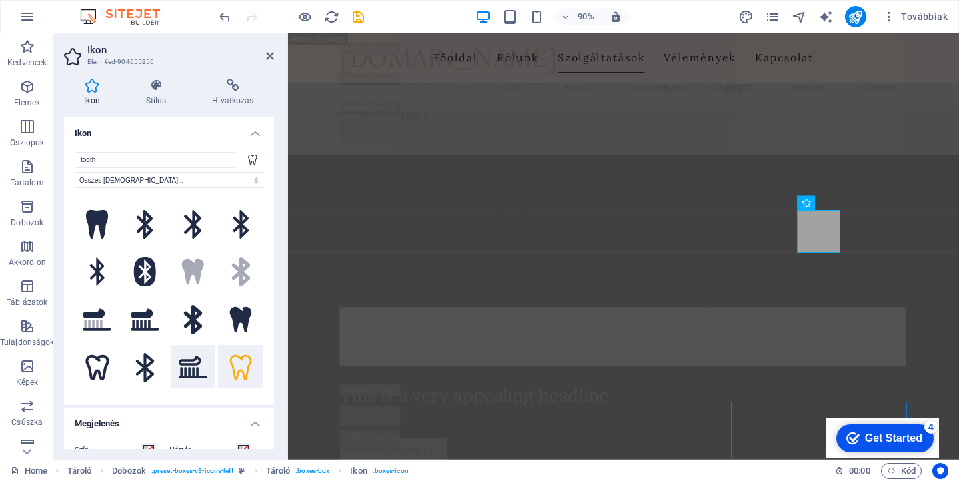
click at [189, 359] on button at bounding box center [193, 367] width 45 height 45
click at [144, 363] on button at bounding box center [145, 367] width 45 height 45
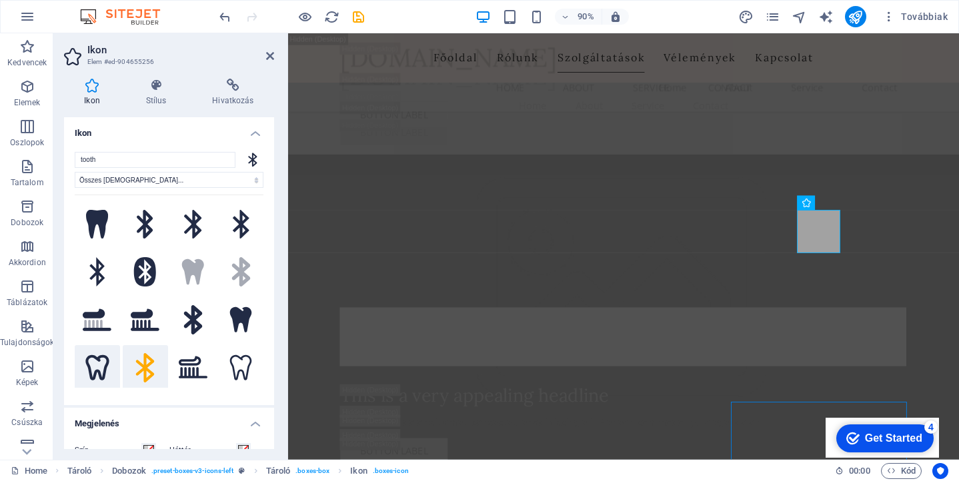
click at [111, 363] on button at bounding box center [97, 367] width 45 height 45
click at [107, 319] on button ".fa-secondary{opacity:.4}" at bounding box center [97, 319] width 45 height 45
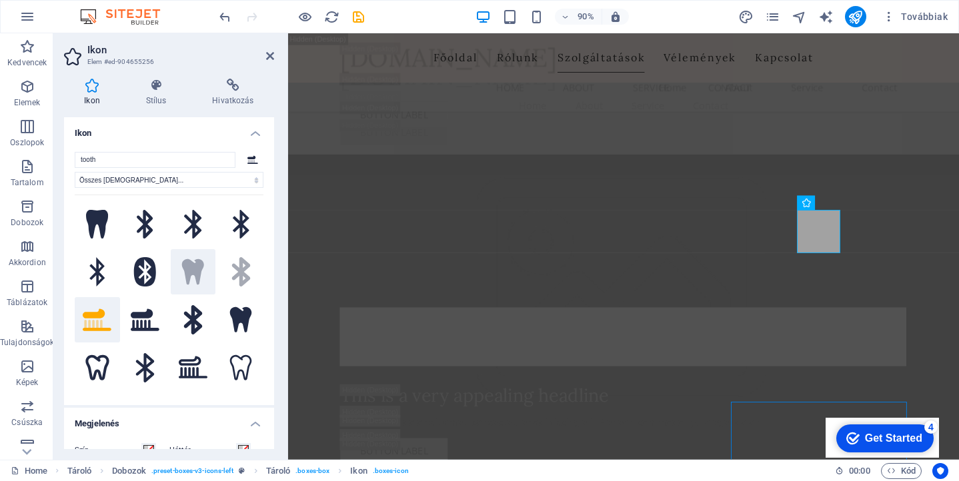
click at [187, 266] on button ".fa-secondary{opacity:.4}" at bounding box center [193, 271] width 45 height 45
click at [240, 366] on button at bounding box center [240, 367] width 45 height 45
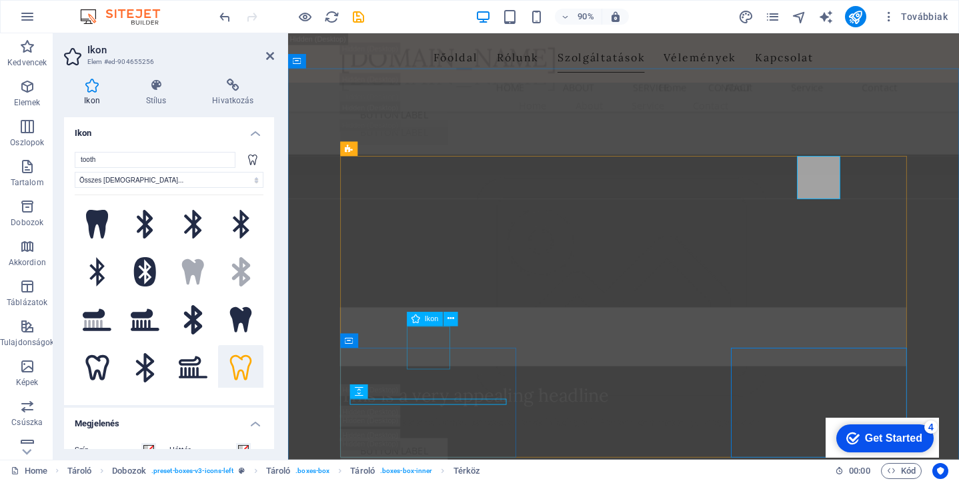
scroll to position [4140, 0]
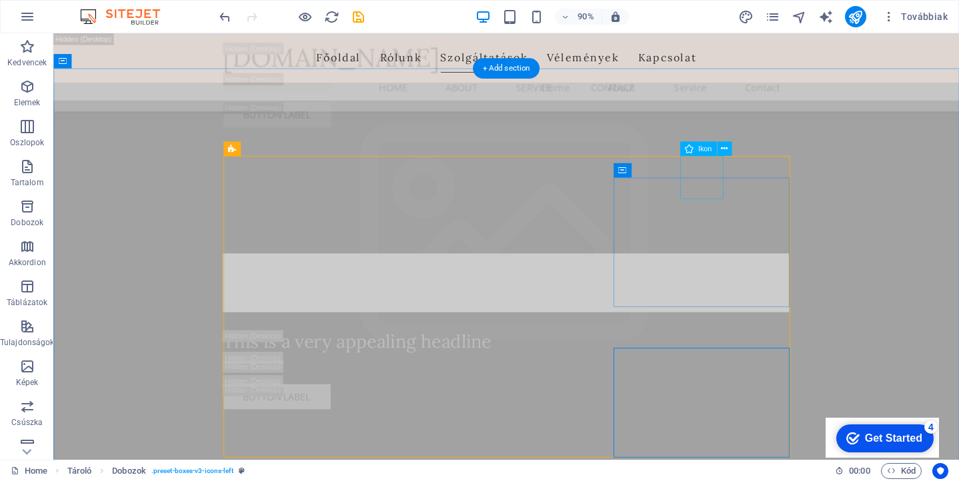
select select "xMidYMid"
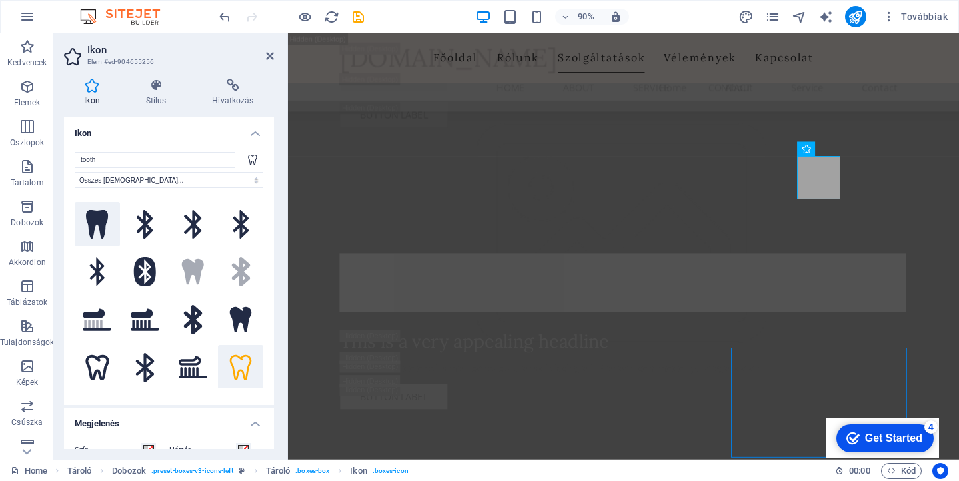
click at [93, 219] on button at bounding box center [97, 224] width 45 height 45
click at [151, 226] on button at bounding box center [145, 224] width 45 height 45
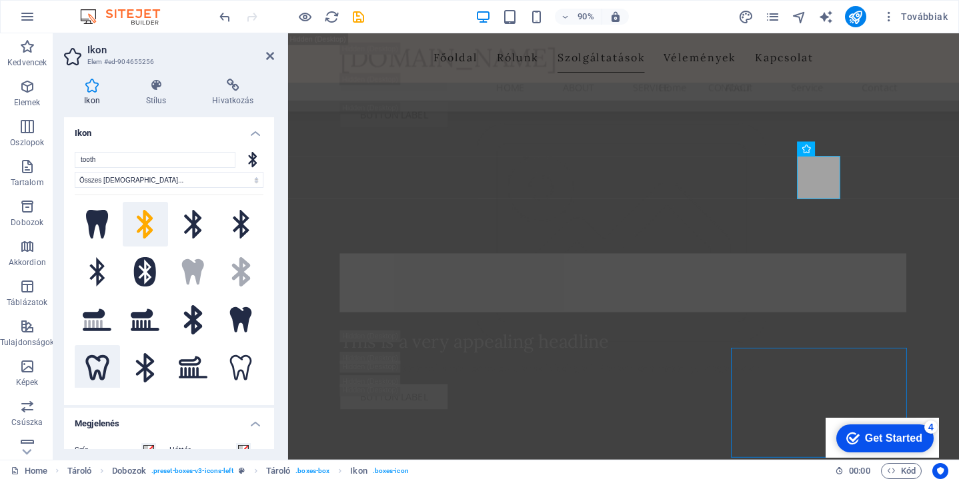
click at [87, 380] on button at bounding box center [97, 367] width 45 height 45
click at [145, 368] on button at bounding box center [145, 367] width 45 height 45
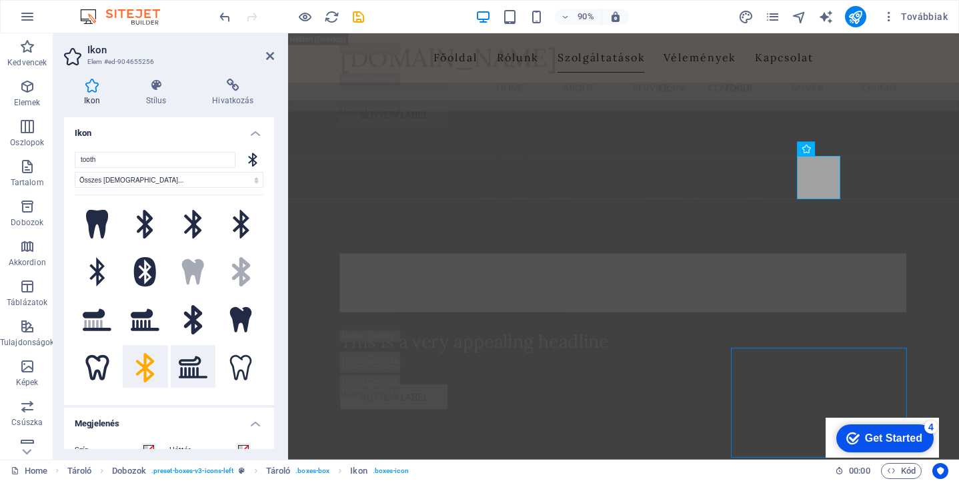
click at [195, 370] on button at bounding box center [193, 367] width 45 height 45
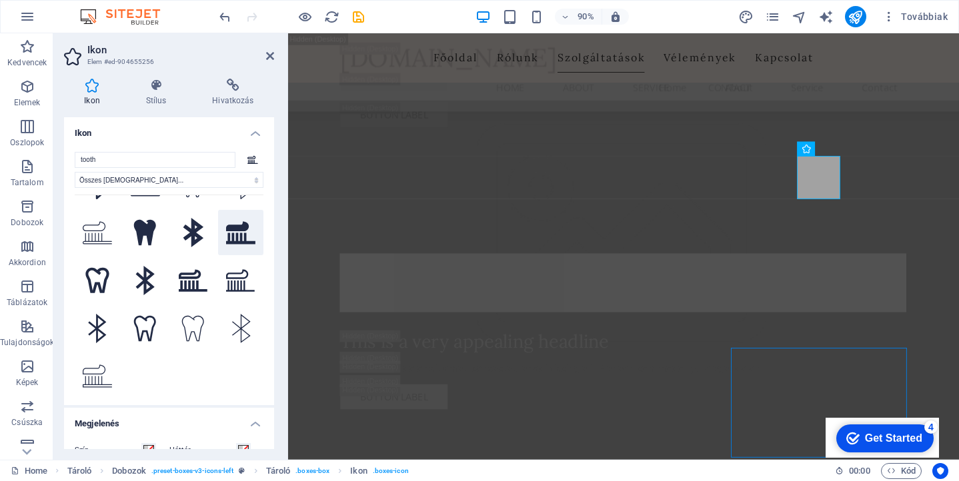
scroll to position [230, 0]
click at [138, 238] on button at bounding box center [145, 233] width 45 height 45
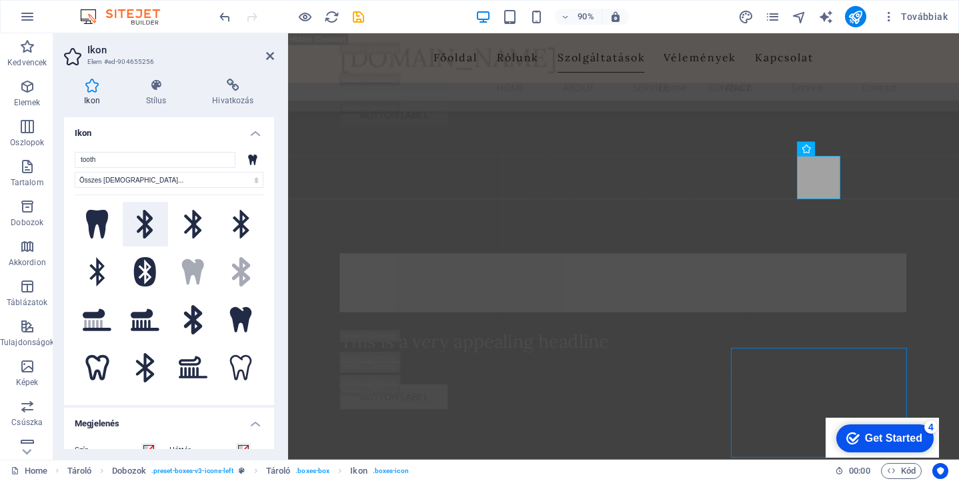
scroll to position [0, 0]
click at [97, 221] on button at bounding box center [97, 224] width 45 height 45
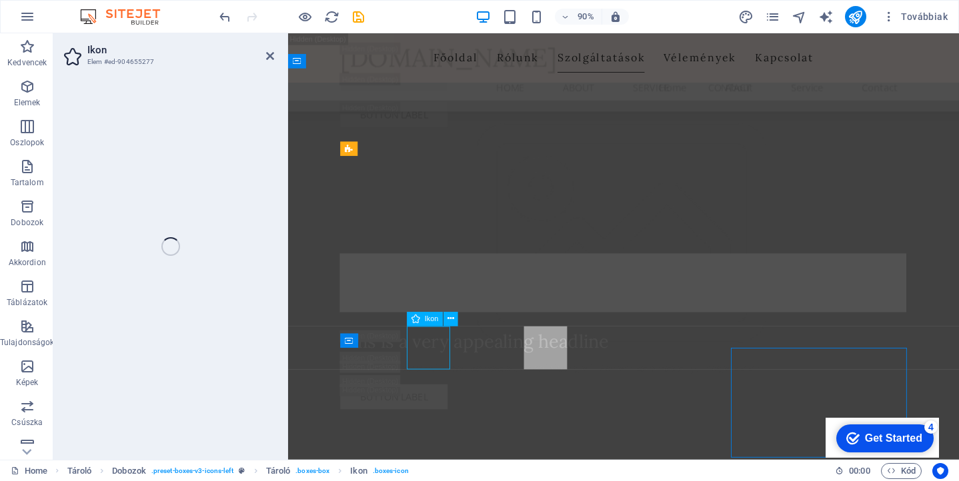
select select "xMidYMid"
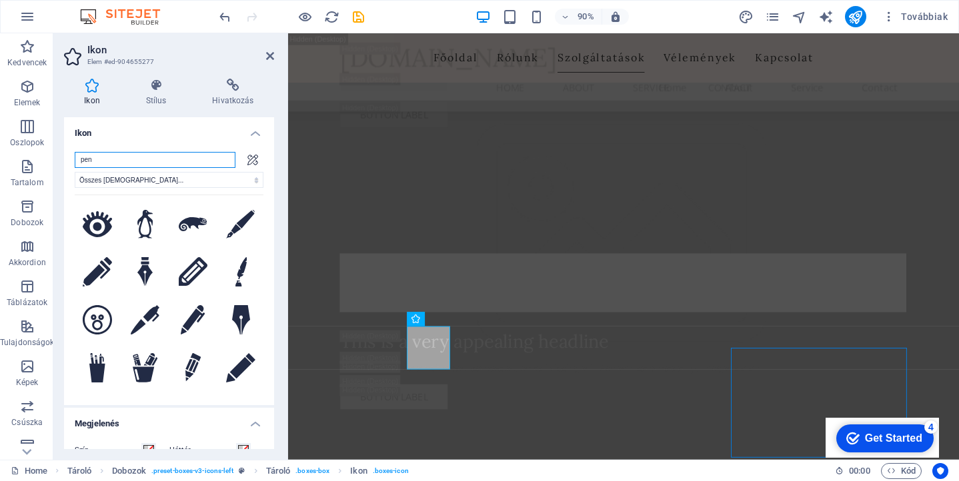
type input "o"
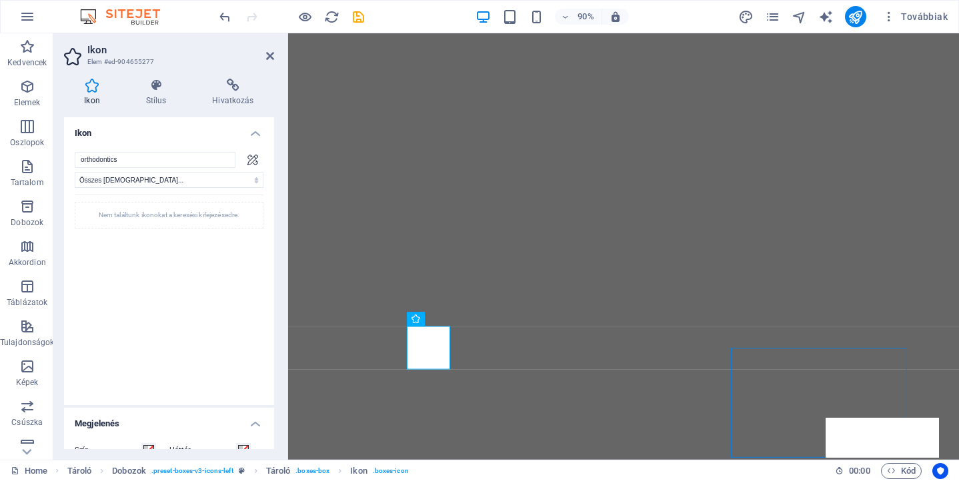
select select "xMidYMid"
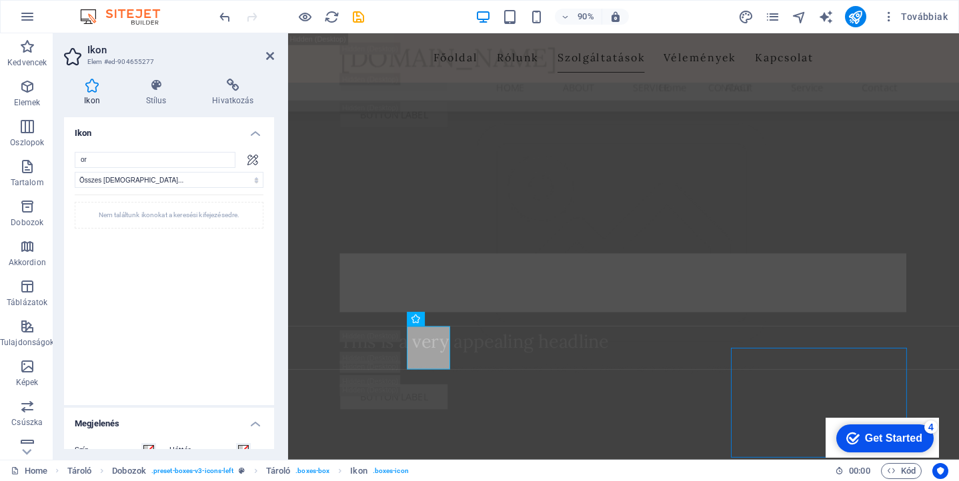
type input "o"
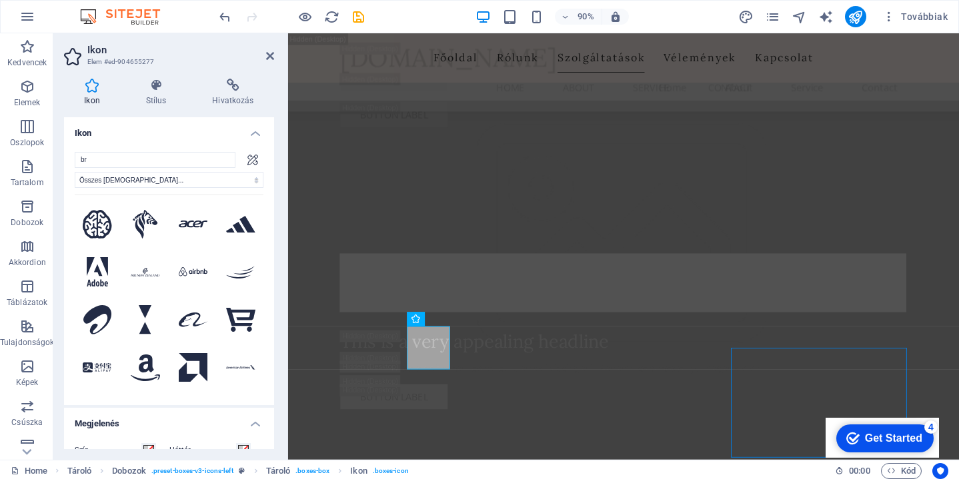
type input "b"
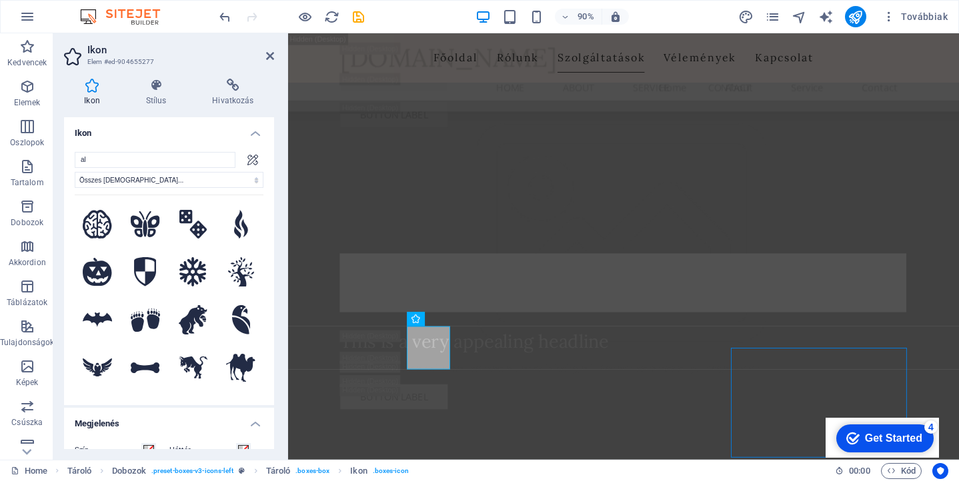
type input "a"
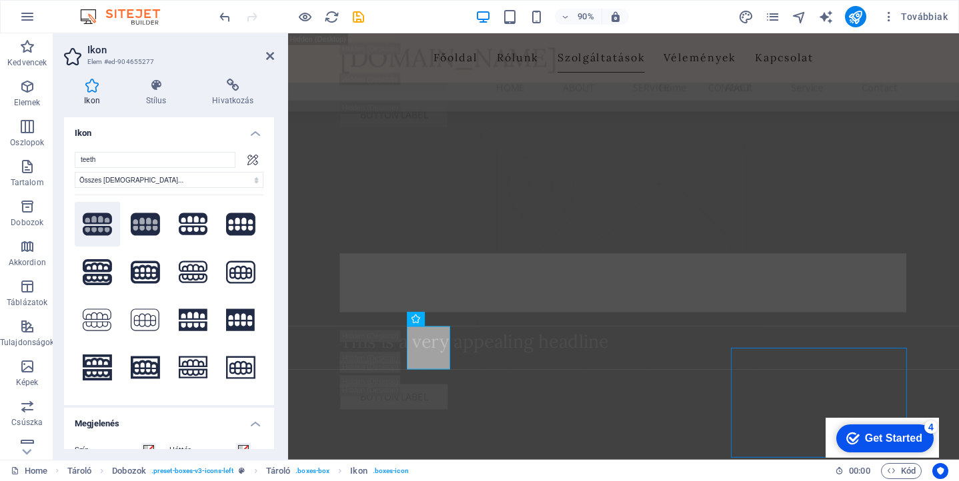
type input "teeth"
click at [96, 228] on button ".fa-secondary{opacity:.4}" at bounding box center [97, 224] width 45 height 45
click at [145, 224] on button ".fa-secondary{opacity:.4}" at bounding box center [145, 224] width 45 height 45
click at [241, 225] on button at bounding box center [240, 224] width 45 height 45
click at [232, 276] on button at bounding box center [240, 271] width 45 height 45
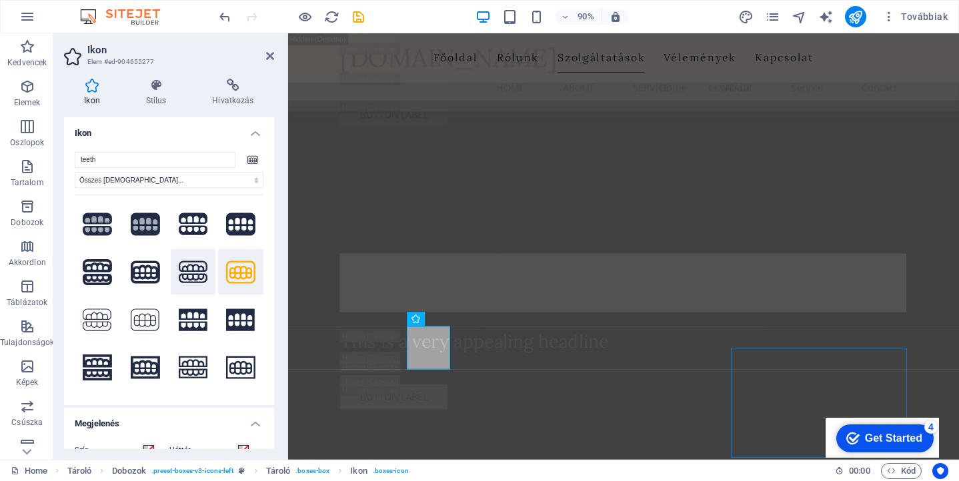
click at [191, 271] on button at bounding box center [193, 271] width 45 height 45
click at [147, 269] on button at bounding box center [145, 271] width 45 height 45
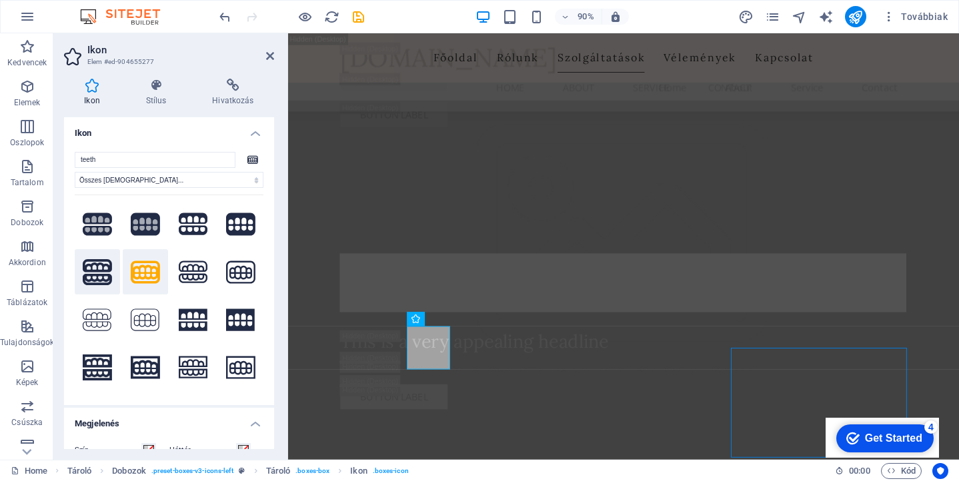
click at [97, 265] on button at bounding box center [97, 271] width 45 height 45
click at [93, 317] on button at bounding box center [97, 319] width 45 height 45
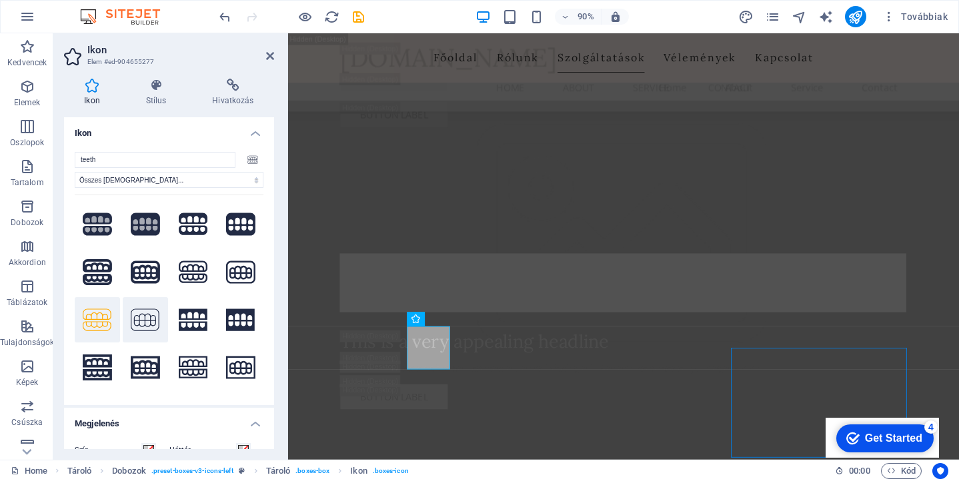
click at [147, 324] on button at bounding box center [145, 319] width 45 height 45
click at [190, 322] on button at bounding box center [193, 319] width 45 height 45
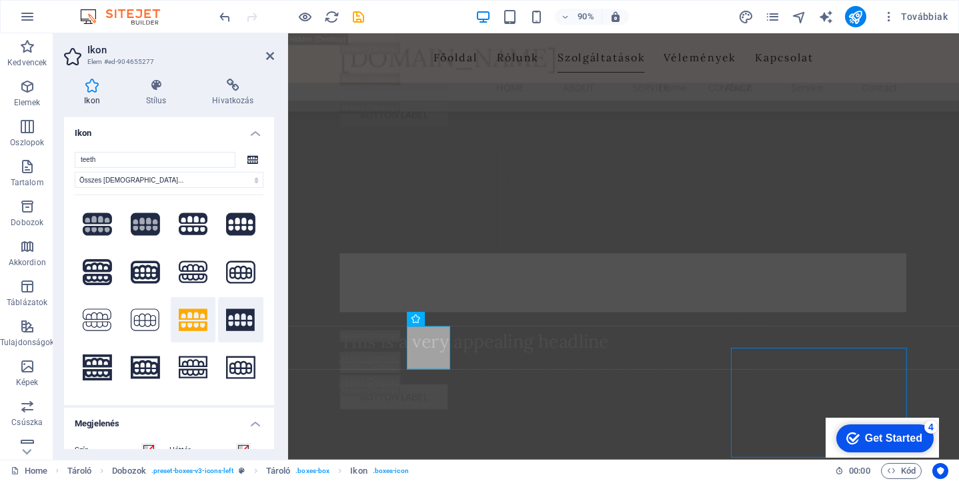
click at [232, 321] on button at bounding box center [240, 319] width 45 height 45
click at [234, 372] on button at bounding box center [240, 367] width 45 height 45
click at [185, 361] on button at bounding box center [193, 367] width 45 height 45
click at [148, 361] on button at bounding box center [145, 367] width 45 height 45
click at [109, 363] on button at bounding box center [97, 367] width 45 height 45
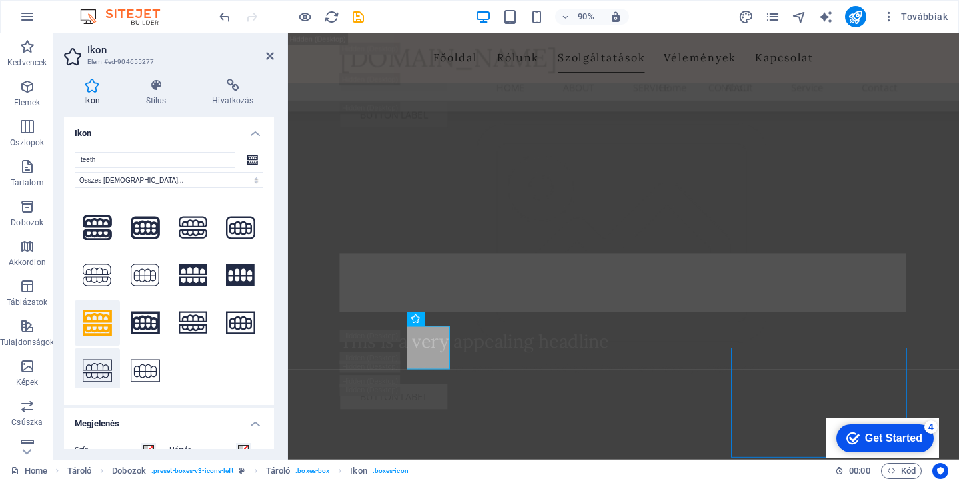
scroll to position [44, 0]
click at [91, 375] on button at bounding box center [97, 371] width 45 height 45
click at [133, 376] on button at bounding box center [145, 371] width 45 height 45
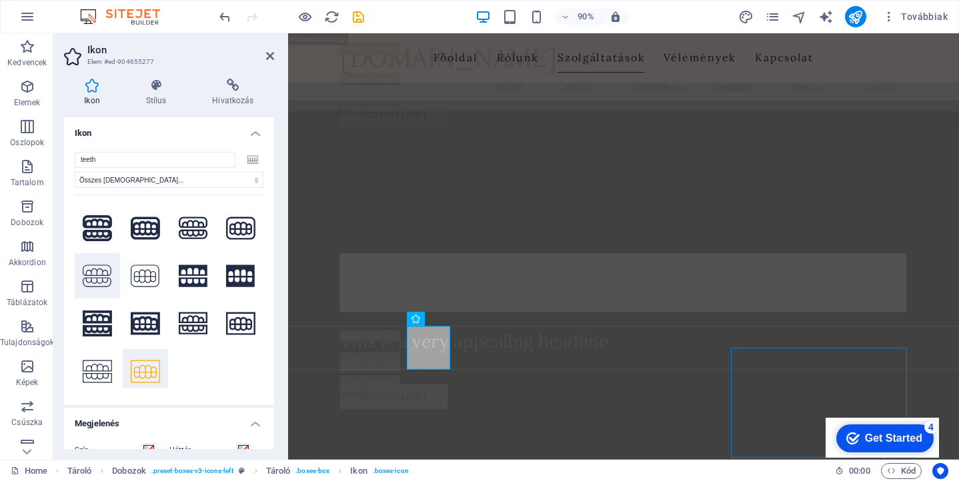
click at [92, 275] on button at bounding box center [97, 275] width 45 height 45
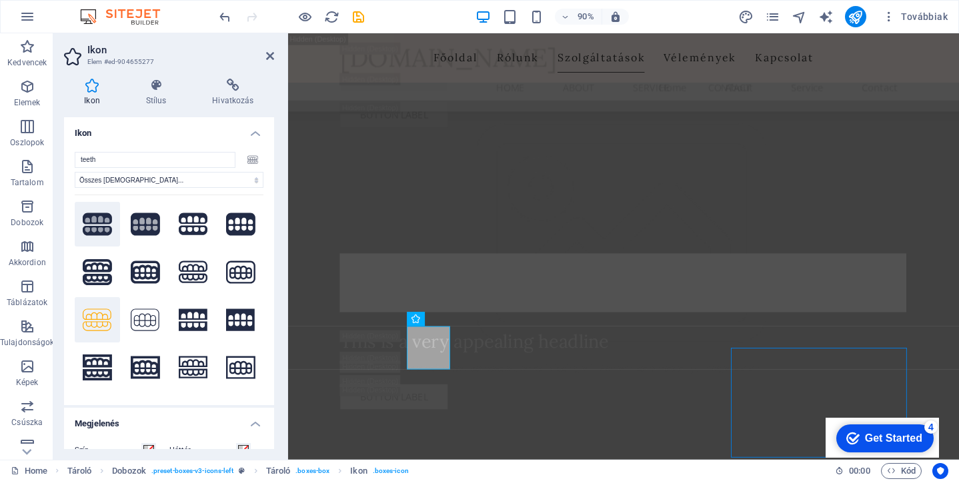
click at [86, 219] on button ".fa-secondary{opacity:.4}" at bounding box center [97, 224] width 45 height 45
click at [91, 260] on button at bounding box center [97, 271] width 45 height 45
click at [91, 302] on button at bounding box center [97, 319] width 45 height 45
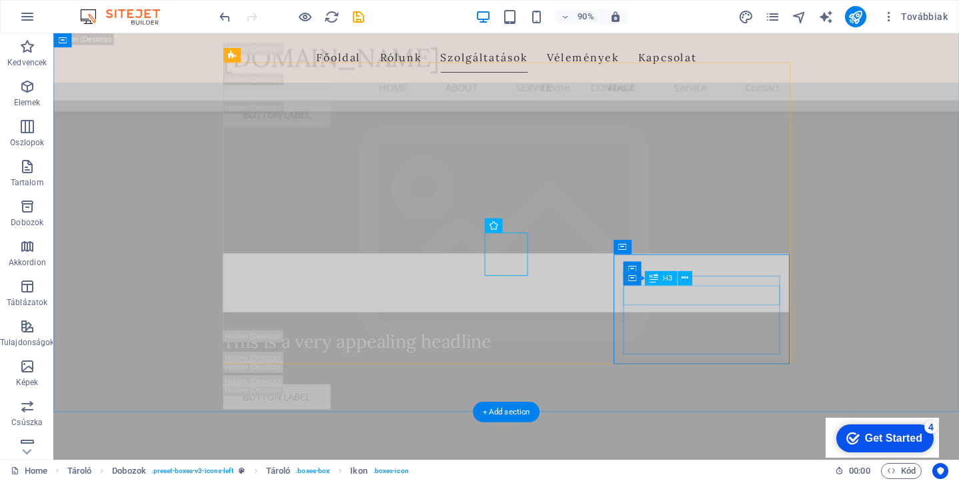
scroll to position [4244, 0]
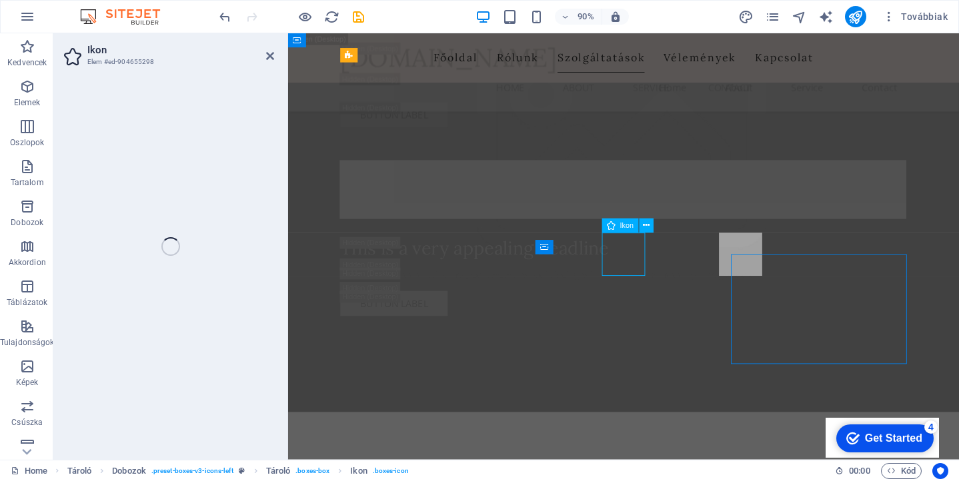
select select "xMidYMid"
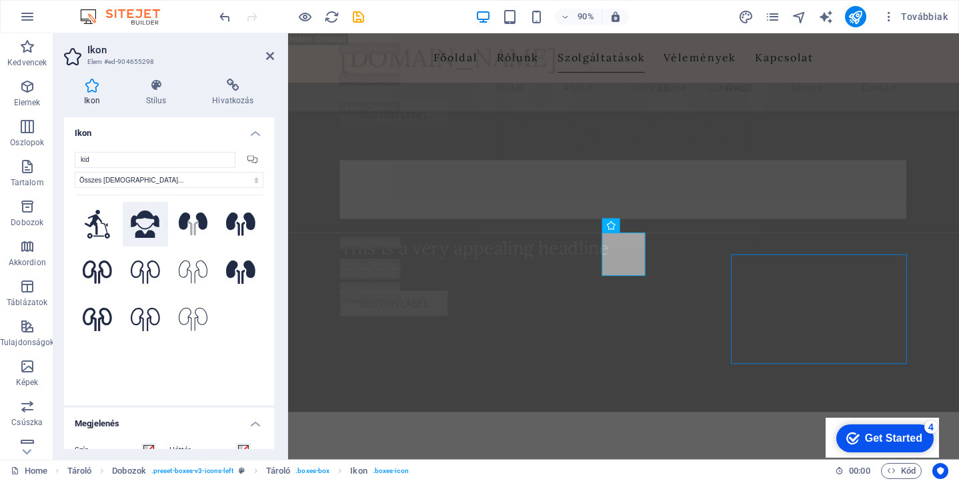
click at [149, 224] on button at bounding box center [145, 224] width 45 height 45
click at [189, 225] on button ".fa-secondary{opacity:.4}" at bounding box center [193, 224] width 45 height 45
click at [233, 225] on button at bounding box center [240, 224] width 45 height 45
click at [153, 223] on button at bounding box center [145, 224] width 45 height 45
drag, startPoint x: 105, startPoint y: 160, endPoint x: 21, endPoint y: 156, distance: 84.1
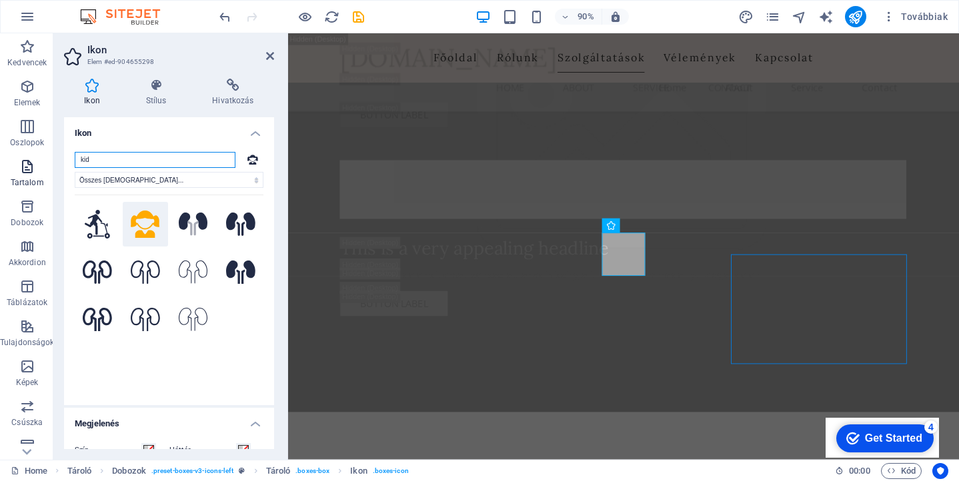
click at [21, 156] on section "Kedvencek Elemek Oszlopok Tartalom Dobozok Akkordion Táblázatok Tulajdonságok K…" at bounding box center [479, 246] width 959 height 427
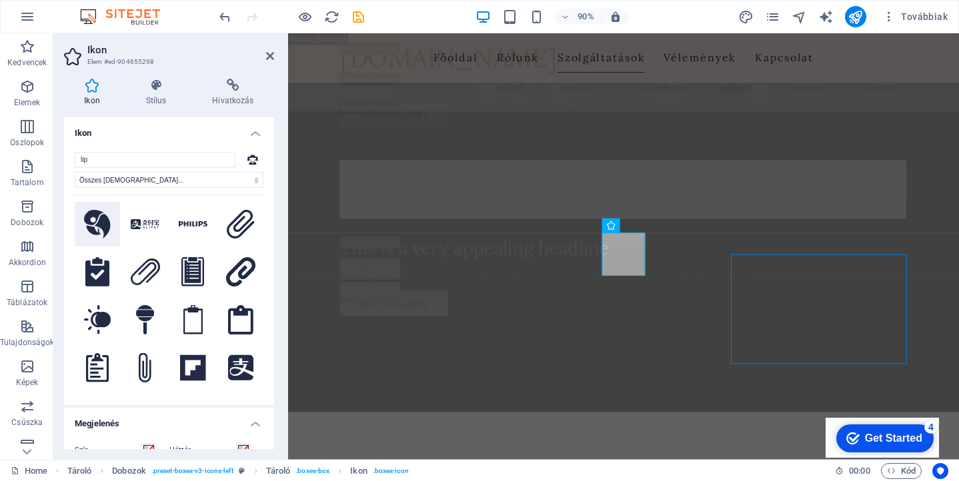
click at [91, 222] on button at bounding box center [97, 224] width 45 height 45
drag, startPoint x: 97, startPoint y: 160, endPoint x: 50, endPoint y: 159, distance: 46.7
click at [50, 159] on section "Kedvencek Elemek Oszlopok Tartalom Dobozok Akkordion Táblázatok Tulajdonságok K…" at bounding box center [479, 246] width 959 height 427
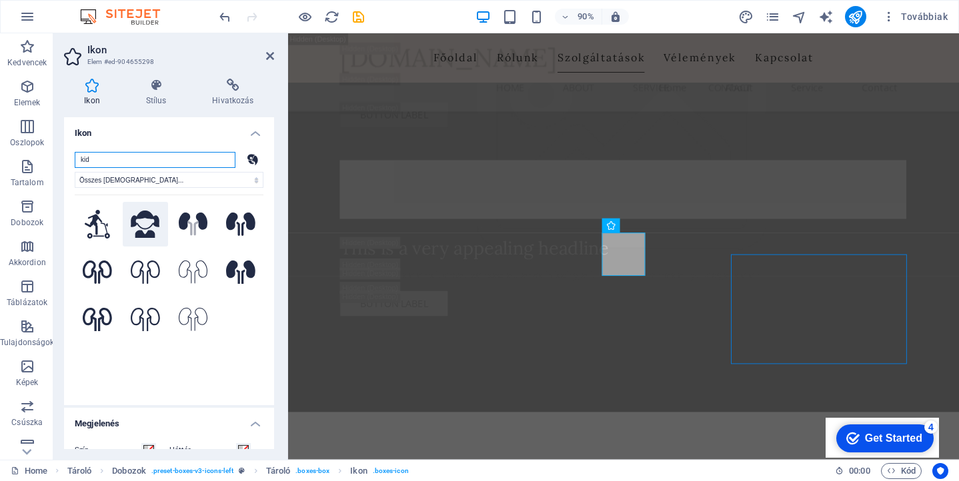
type input "kid"
click at [151, 223] on button at bounding box center [145, 224] width 45 height 45
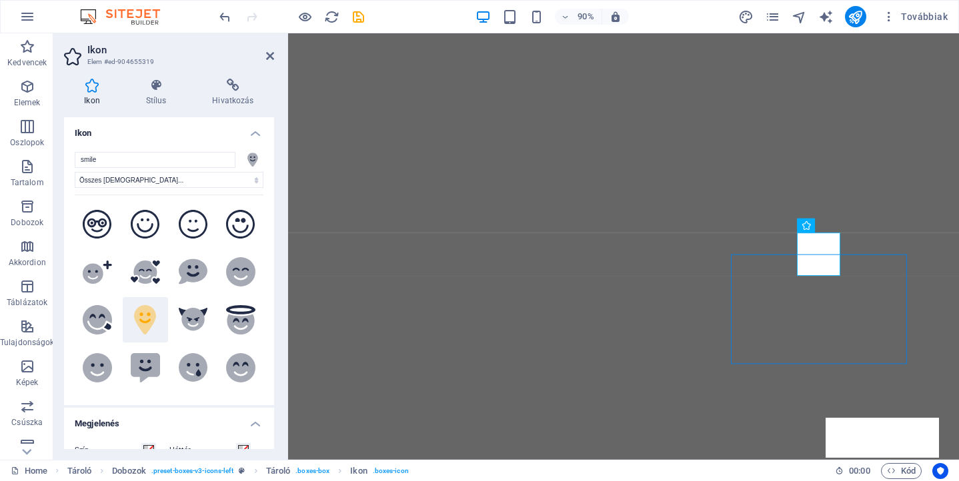
select select "xMidYMid"
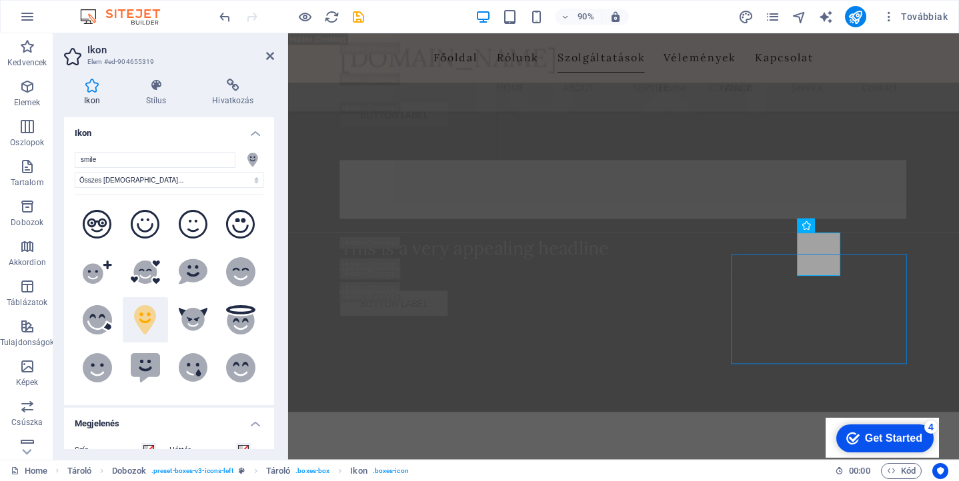
click at [155, 317] on button ".fa-secondary{opacity:.4}" at bounding box center [145, 319] width 45 height 45
click at [197, 313] on button ".fa-secondary{opacity:.4}" at bounding box center [193, 319] width 45 height 45
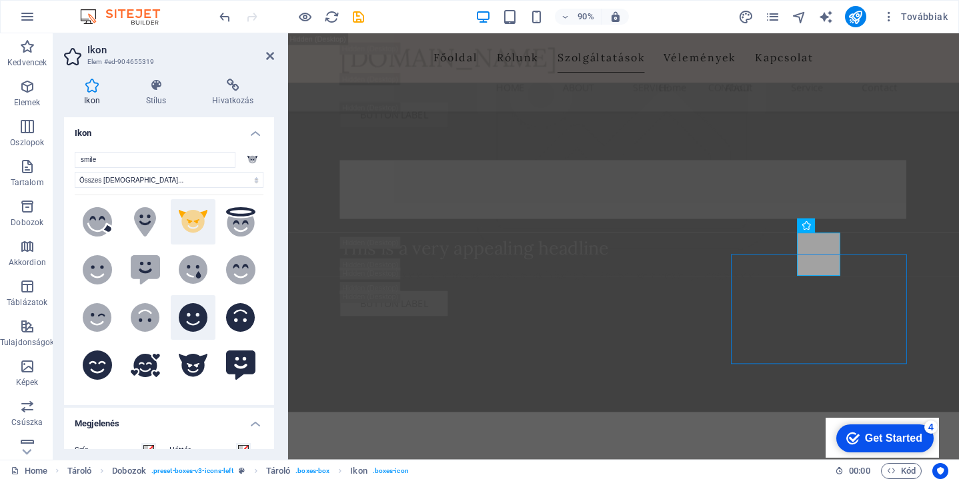
scroll to position [112, 0]
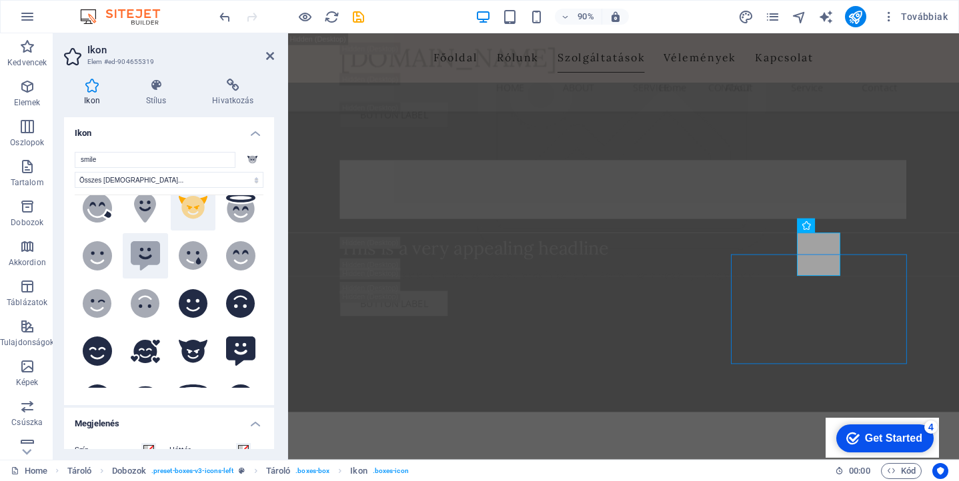
click at [143, 247] on button ".fa-secondary{opacity:.4}" at bounding box center [145, 255] width 45 height 45
click at [179, 302] on button at bounding box center [193, 303] width 45 height 45
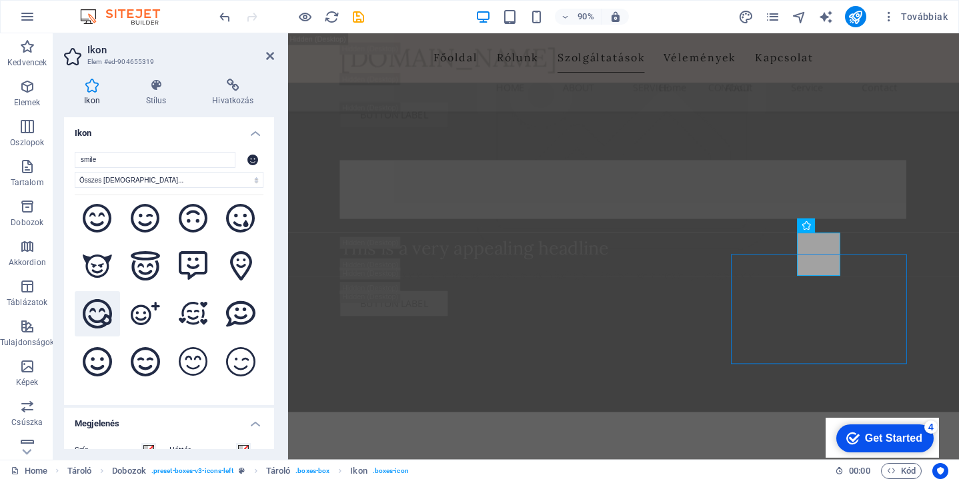
scroll to position [390, 0]
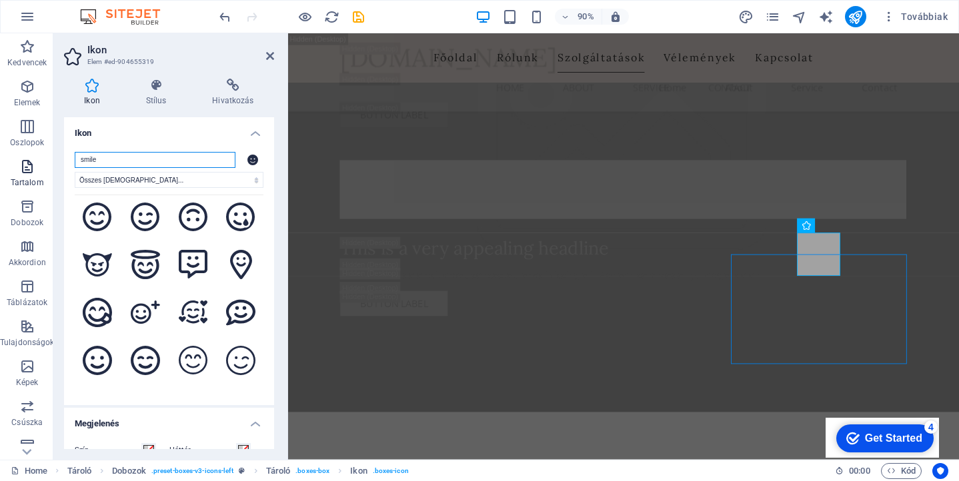
drag, startPoint x: 121, startPoint y: 164, endPoint x: 33, endPoint y: 159, distance: 88.1
click at [33, 159] on section "Kedvencek Elemek Oszlopok Tartalom Dobozok Akkordion Táblázatok Tulajdonságok K…" at bounding box center [479, 246] width 959 height 427
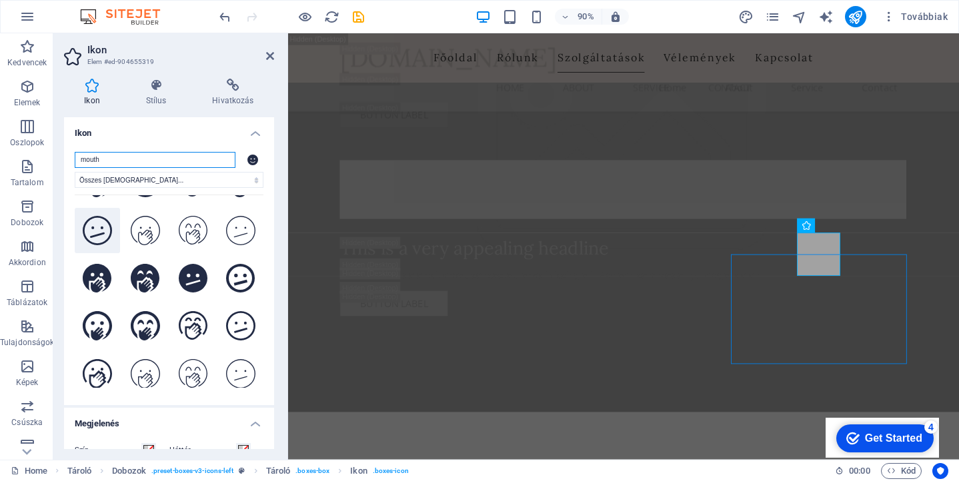
scroll to position [137, 0]
drag, startPoint x: 129, startPoint y: 159, endPoint x: 47, endPoint y: 152, distance: 82.4
click at [47, 152] on section "Kedvencek Elemek Oszlopok Tartalom Dobozok Akkordion Táblázatok Tulajdonságok K…" at bounding box center [479, 246] width 959 height 427
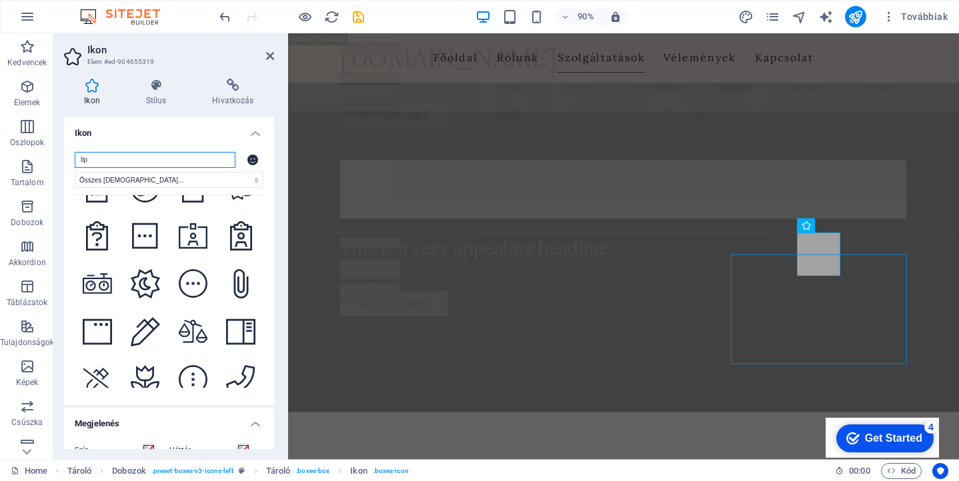
scroll to position [3096, 0]
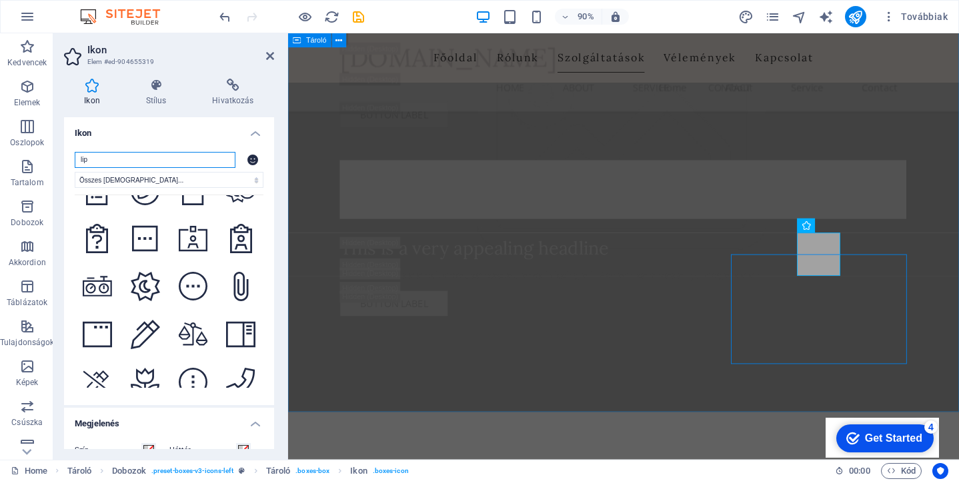
type input "lip"
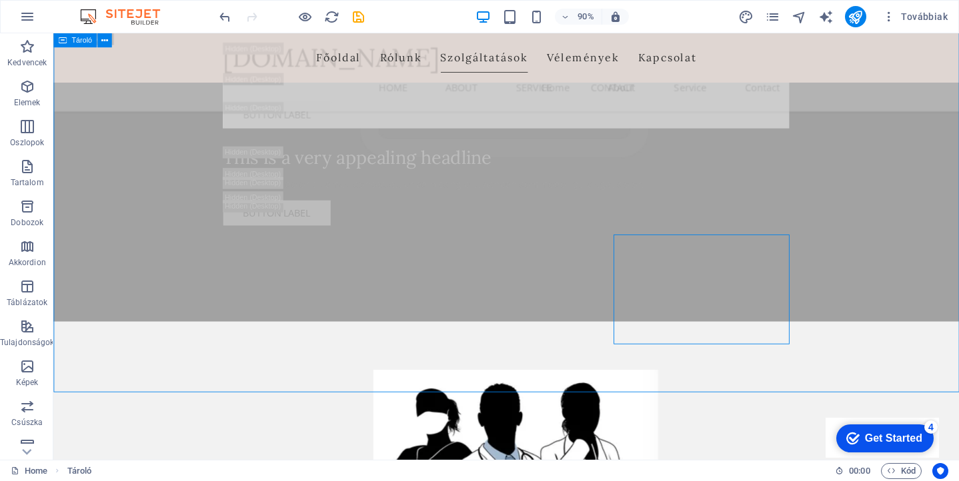
scroll to position [4133, 0]
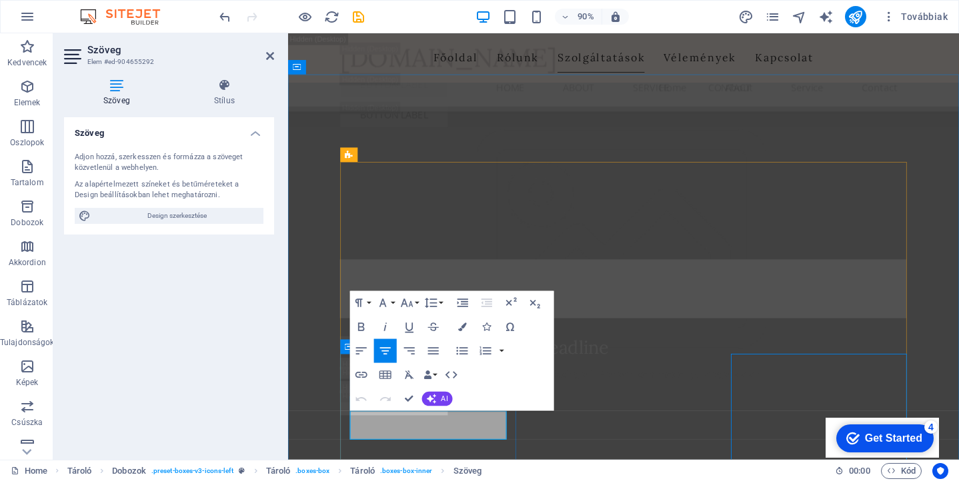
drag, startPoint x: 361, startPoint y: 462, endPoint x: 529, endPoint y: 480, distance: 169.0
copy p "Braces and aligners to straighten your teeth for a beautiful smile."
drag, startPoint x: 496, startPoint y: 461, endPoint x: 435, endPoint y: 461, distance: 61.4
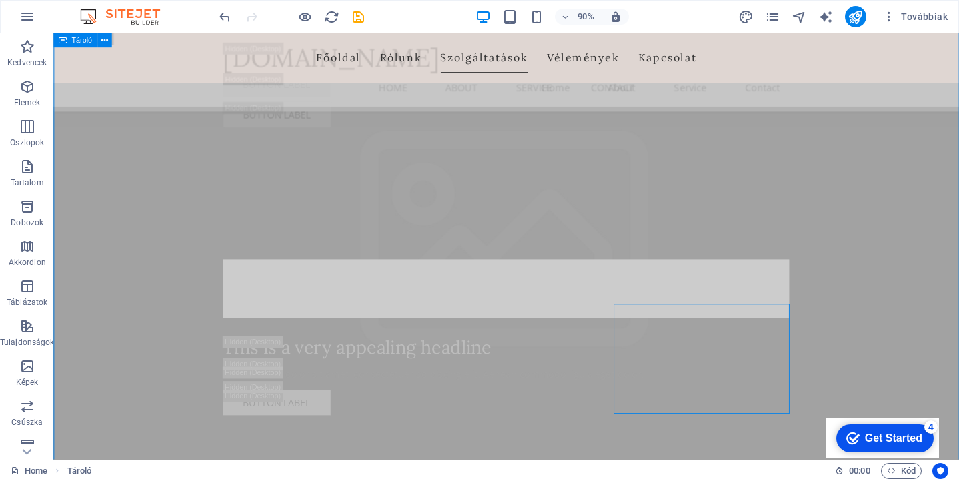
scroll to position [4189, 0]
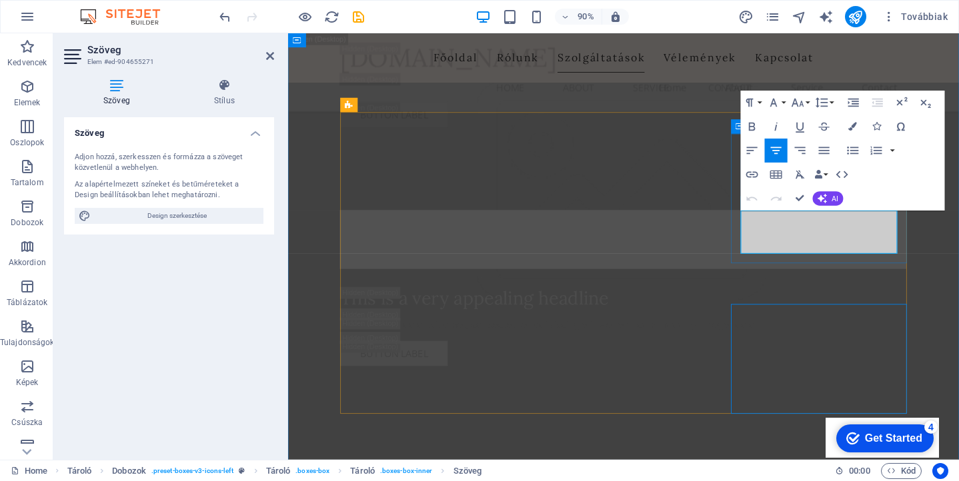
drag, startPoint x: 813, startPoint y: 239, endPoint x: 918, endPoint y: 275, distance: 110.7
copy span "Kíméletes fogászati ellátás gyermekeknek – hogy a látogatás élmény legyen"
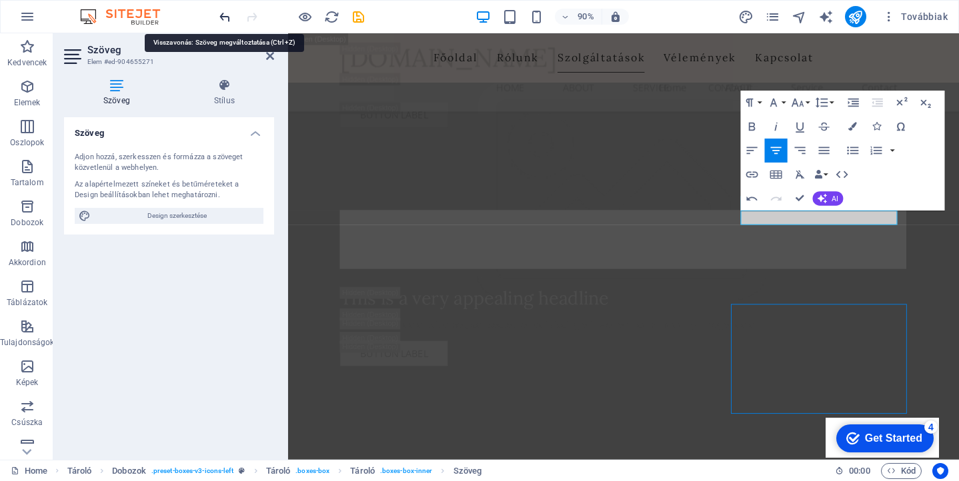
click at [227, 15] on icon "undo" at bounding box center [224, 16] width 15 height 15
click at [223, 16] on icon "undo" at bounding box center [224, 16] width 15 height 15
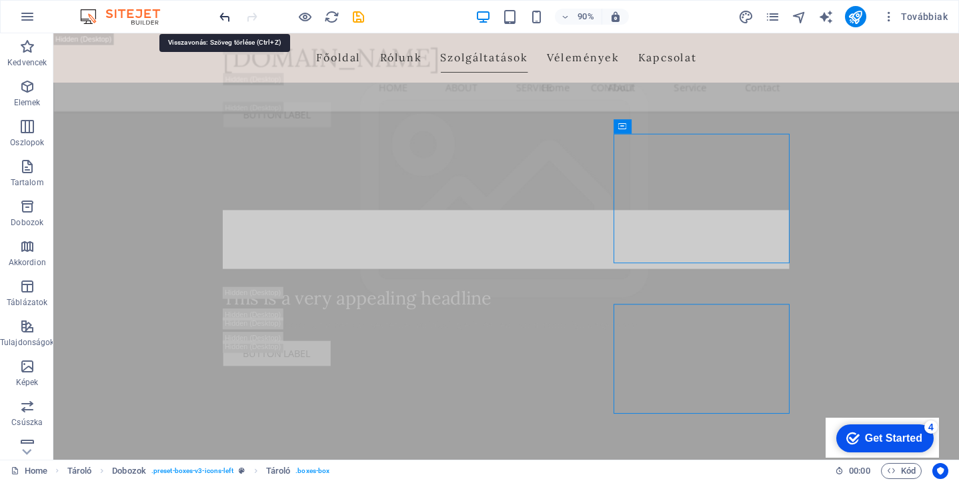
click at [222, 17] on icon "undo" at bounding box center [224, 16] width 15 height 15
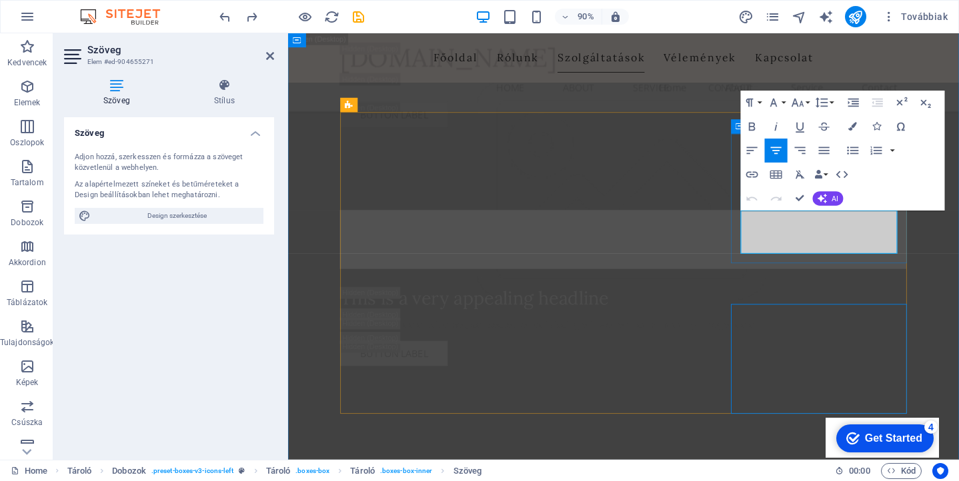
drag, startPoint x: 888, startPoint y: 258, endPoint x: 924, endPoint y: 271, distance: 38.8
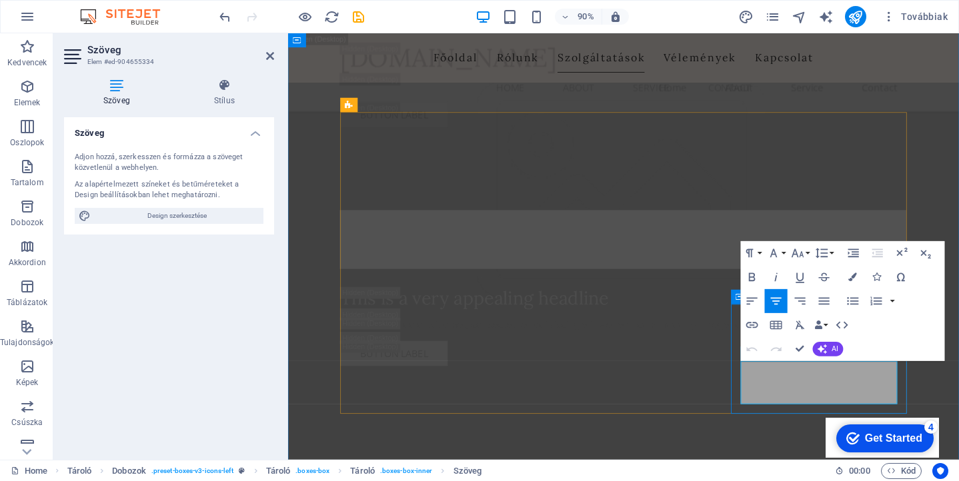
drag, startPoint x: 819, startPoint y: 402, endPoint x: 916, endPoint y: 449, distance: 108.3
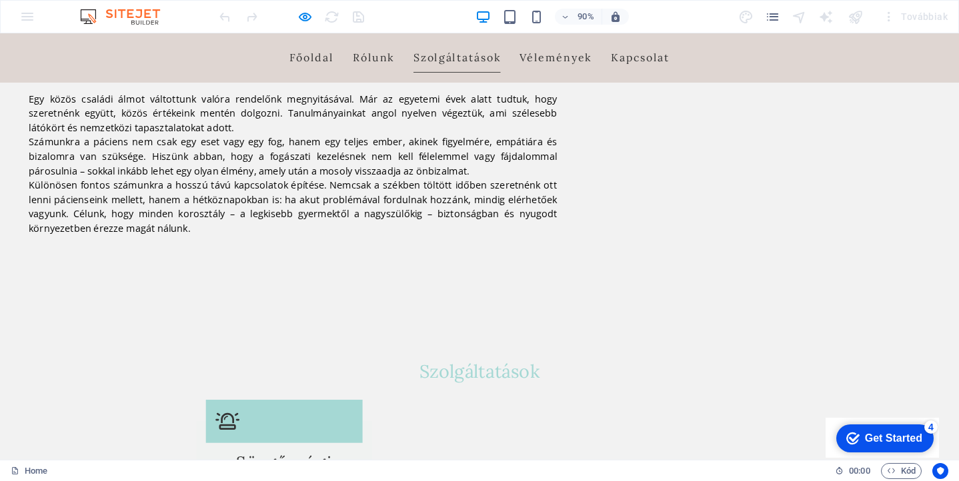
scroll to position [1110, 0]
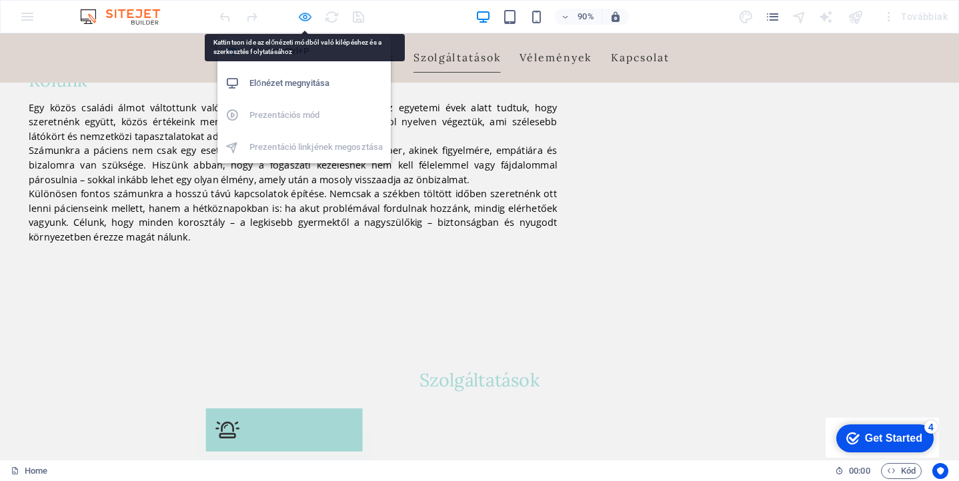
click at [0, 0] on icon "button" at bounding box center [0, 0] width 0 height 0
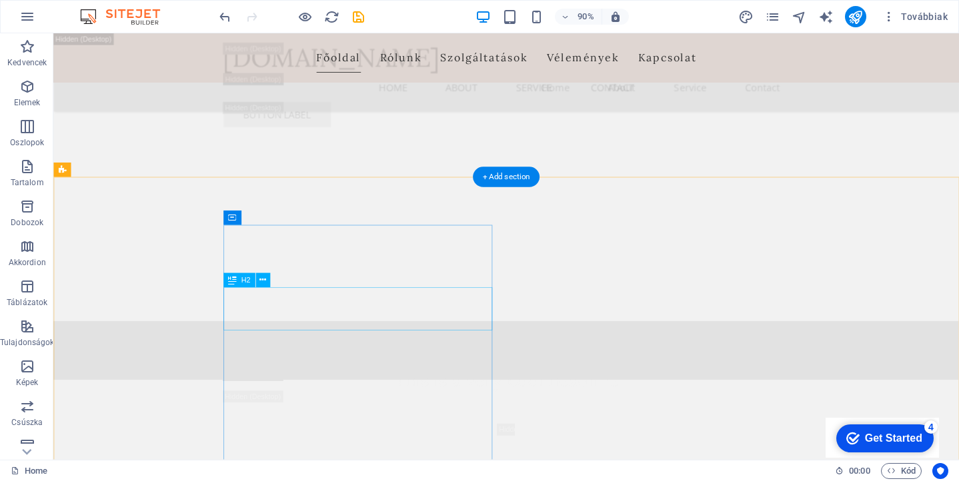
scroll to position [1964, 0]
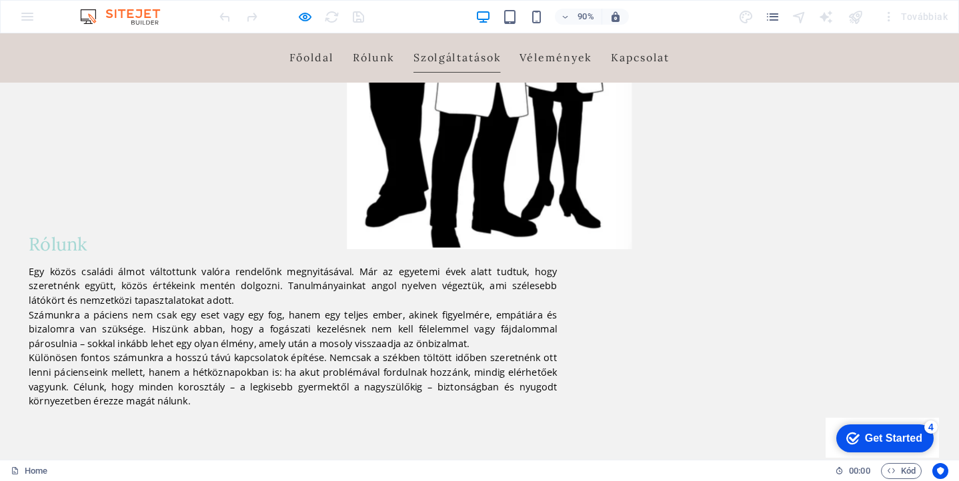
scroll to position [1059, 0]
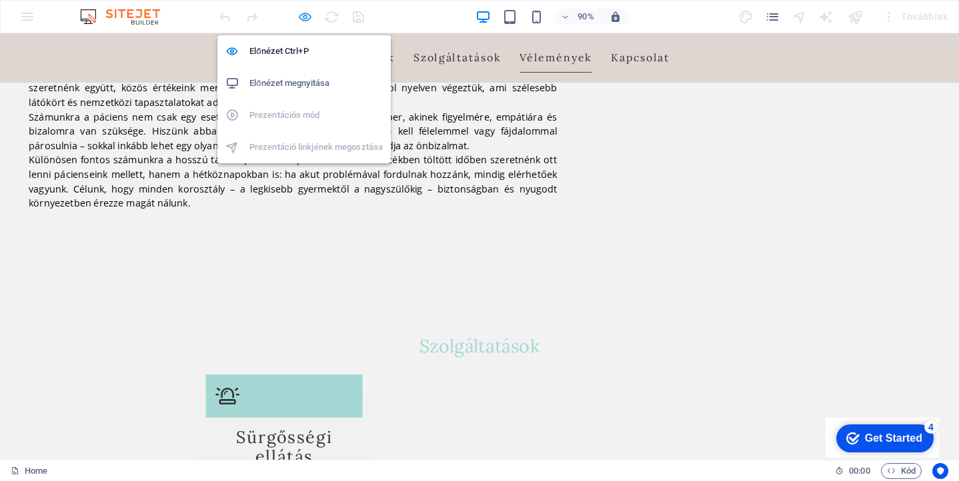
click at [0, 0] on icon "button" at bounding box center [0, 0] width 0 height 0
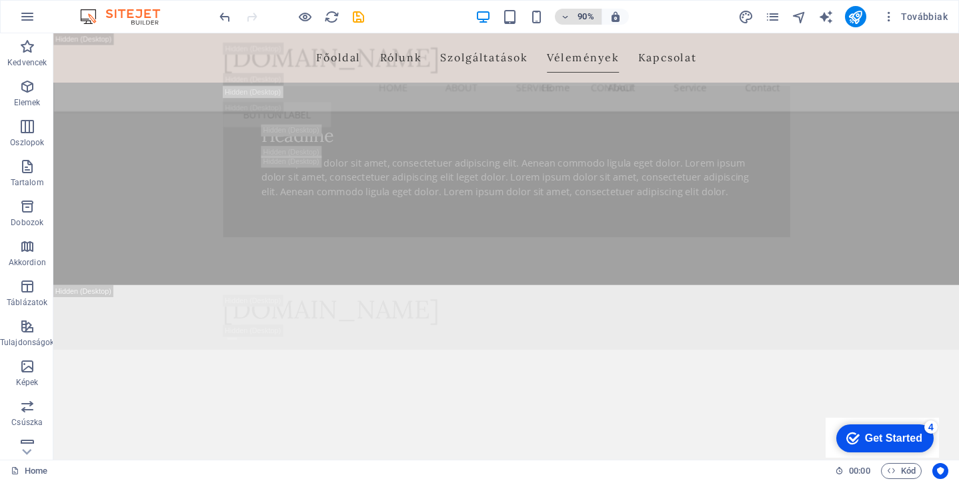
click at [585, 16] on div "100% 95% 90% 85% 80% 75% 70% 65% 60% 55% 50% 45% 40% 35% 30% 25%" at bounding box center [479, 240] width 959 height 481
click at [565, 16] on div "100% 95% 90% 85% 80% 75% 70% 65% 60% 55% 50% 45% 40% 35% 30% 25%" at bounding box center [479, 240] width 959 height 481
click at [583, 17] on div "100% 95% 90% 85% 80% 75% 70% 65% 60% 55% 50% 45% 40% 35% 30% 25%" at bounding box center [479, 240] width 959 height 481
click at [587, 33] on h6 "100%" at bounding box center [583, 31] width 25 height 9
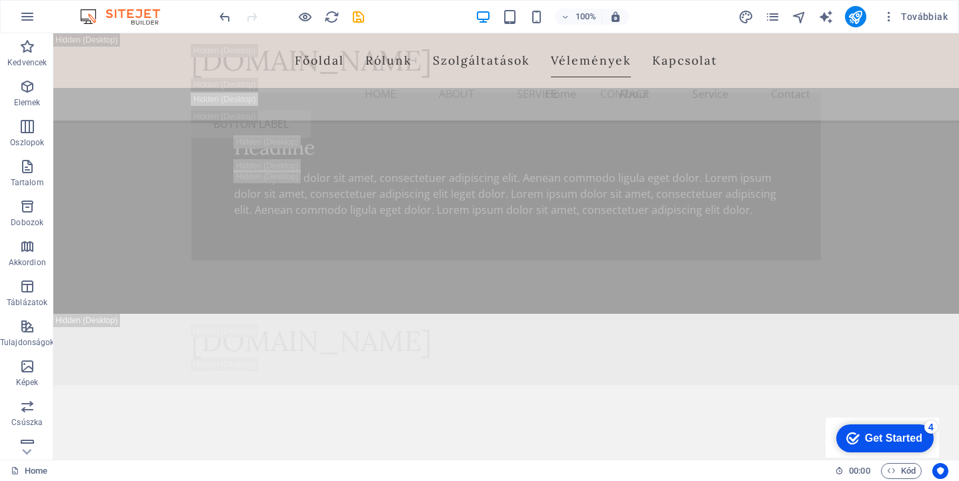
click at [587, 19] on div "100% 95% 90% 85% 80% 75% 70% 65% 60% 55% 50% 45% 40% 35% 30% 25%" at bounding box center [479, 240] width 959 height 481
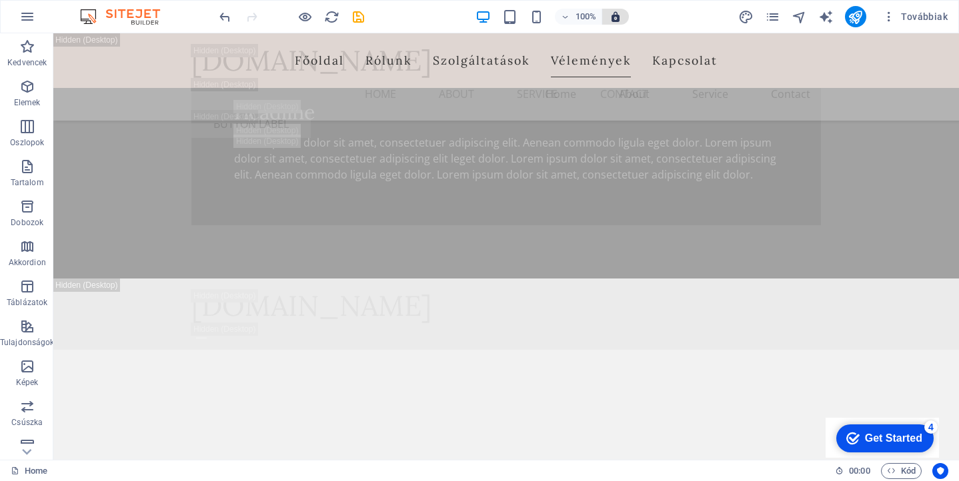
scroll to position [14591, 0]
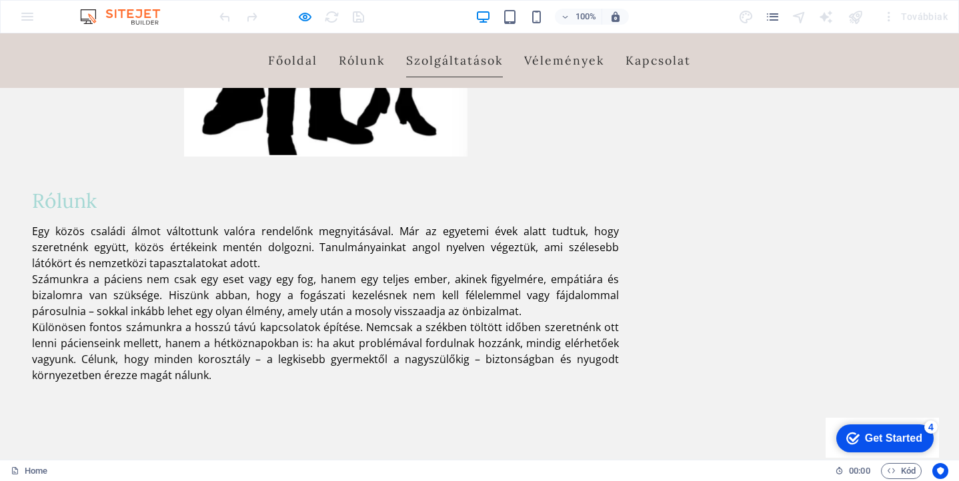
scroll to position [1129, 0]
